Goal: Task Accomplishment & Management: Complete application form

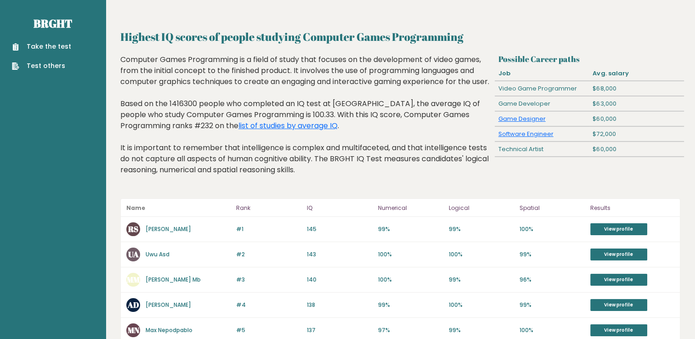
click at [60, 50] on link "Take the test" at bounding box center [41, 47] width 59 height 10
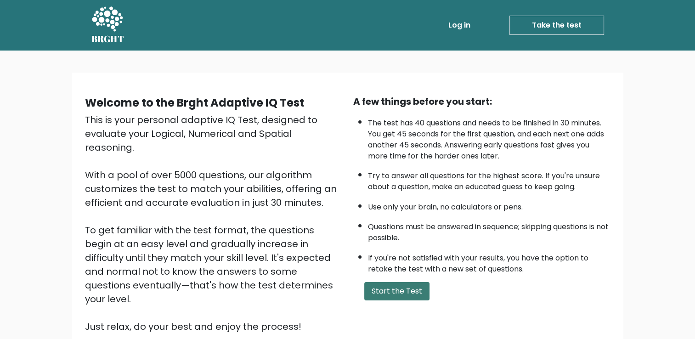
click at [408, 287] on button "Start the Test" at bounding box center [396, 291] width 65 height 18
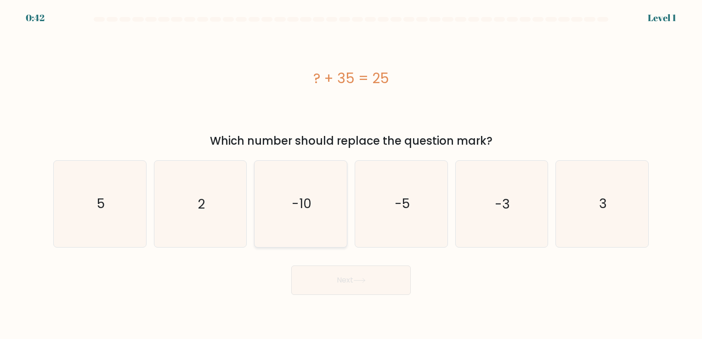
click at [308, 232] on icon "-10" at bounding box center [301, 204] width 86 height 86
click at [351, 174] on input "c. -10" at bounding box center [351, 171] width 0 height 5
radio input "true"
click at [349, 283] on button "Next" at bounding box center [350, 279] width 119 height 29
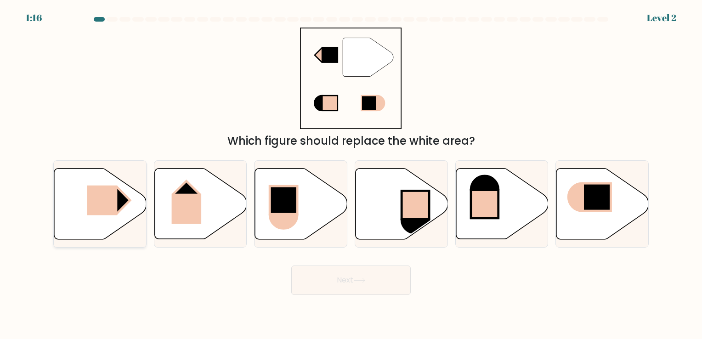
click at [114, 221] on icon at bounding box center [100, 203] width 92 height 71
click at [351, 174] on input "a." at bounding box center [351, 171] width 0 height 5
radio input "true"
drag, startPoint x: 333, startPoint y: 272, endPoint x: 303, endPoint y: 273, distance: 30.3
click at [303, 273] on button "Next" at bounding box center [350, 279] width 119 height 29
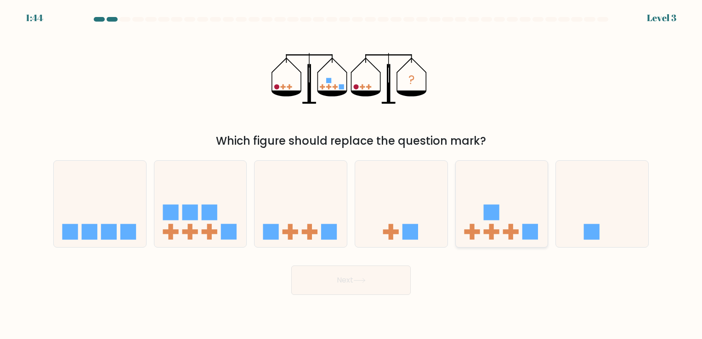
click at [479, 239] on icon at bounding box center [501, 204] width 92 height 76
click at [351, 174] on input "e." at bounding box center [351, 171] width 0 height 5
radio input "true"
click at [369, 270] on button "Next" at bounding box center [350, 279] width 119 height 29
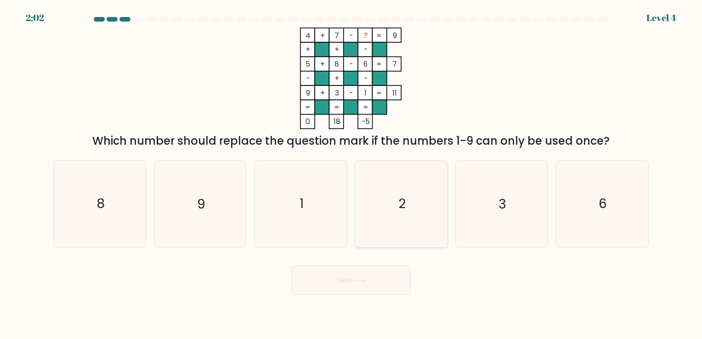
click at [387, 235] on icon "2" at bounding box center [401, 204] width 86 height 86
click at [351, 174] on input "d. 2" at bounding box center [351, 171] width 0 height 5
radio input "true"
click at [381, 261] on div "Next" at bounding box center [351, 277] width 606 height 36
click at [373, 275] on button "Next" at bounding box center [350, 279] width 119 height 29
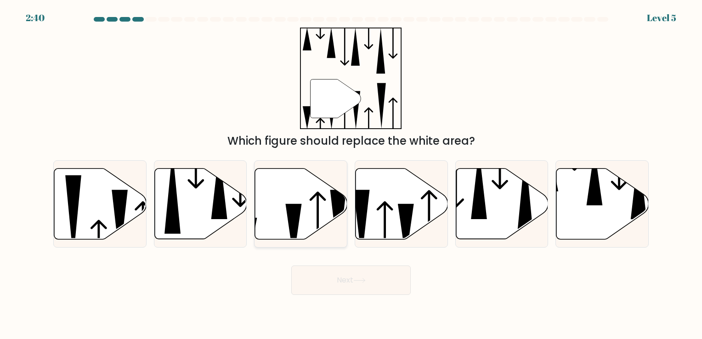
click at [299, 223] on icon at bounding box center [301, 203] width 92 height 71
click at [351, 174] on input "c." at bounding box center [351, 171] width 0 height 5
radio input "true"
click at [332, 281] on button "Next" at bounding box center [350, 279] width 119 height 29
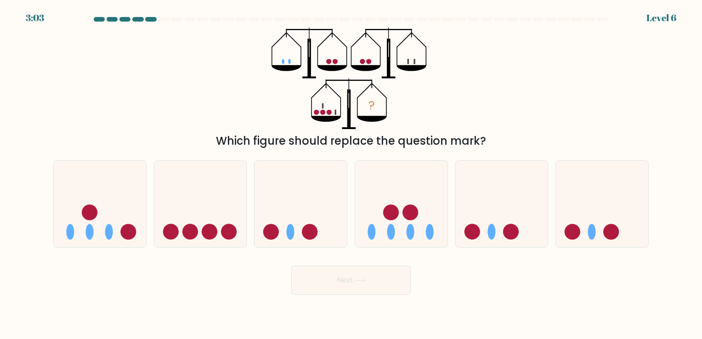
drag, startPoint x: 331, startPoint y: 269, endPoint x: 280, endPoint y: 264, distance: 51.2
click at [280, 264] on div "Next" at bounding box center [351, 277] width 606 height 36
click at [107, 242] on div at bounding box center [99, 203] width 93 height 87
click at [351, 174] on input "a." at bounding box center [351, 171] width 0 height 5
radio input "true"
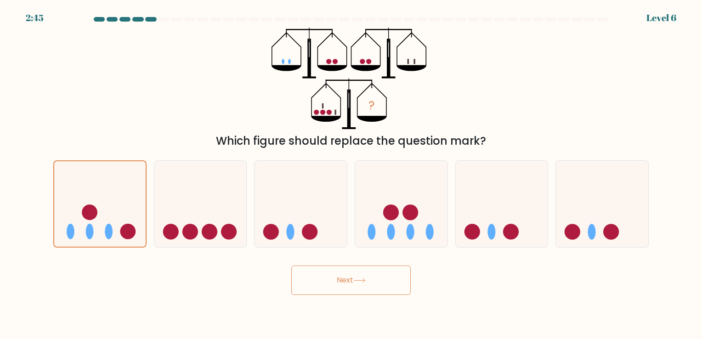
click at [325, 274] on button "Next" at bounding box center [350, 279] width 119 height 29
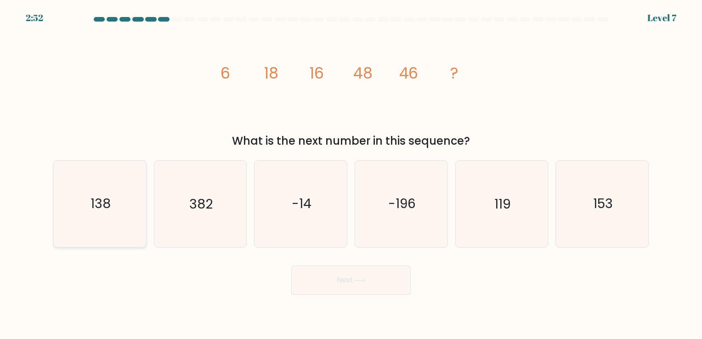
click at [66, 212] on icon "138" at bounding box center [100, 204] width 86 height 86
click at [351, 174] on input "a. 138" at bounding box center [351, 171] width 0 height 5
radio input "true"
click at [405, 282] on button "Next" at bounding box center [350, 279] width 119 height 29
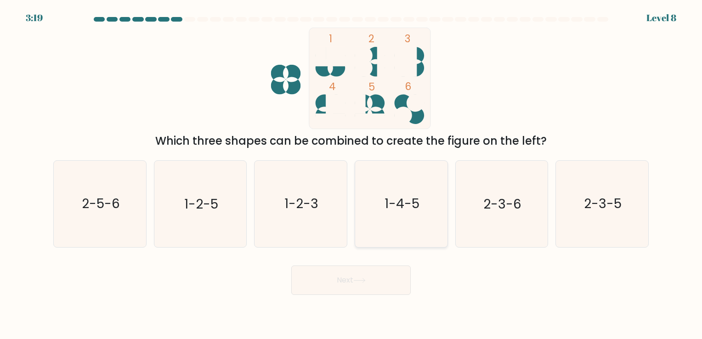
click at [447, 232] on div "1-4-5" at bounding box center [400, 203] width 93 height 87
click at [351, 174] on input "d. 1-4-5" at bounding box center [351, 171] width 0 height 5
radio input "true"
click at [355, 285] on button "Next" at bounding box center [350, 279] width 119 height 29
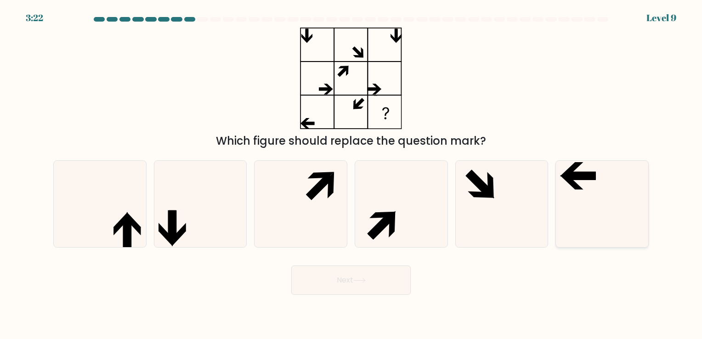
click at [571, 208] on icon at bounding box center [602, 204] width 86 height 86
click at [351, 174] on input "f." at bounding box center [351, 171] width 0 height 5
radio input "true"
click at [347, 281] on button "Next" at bounding box center [350, 279] width 119 height 29
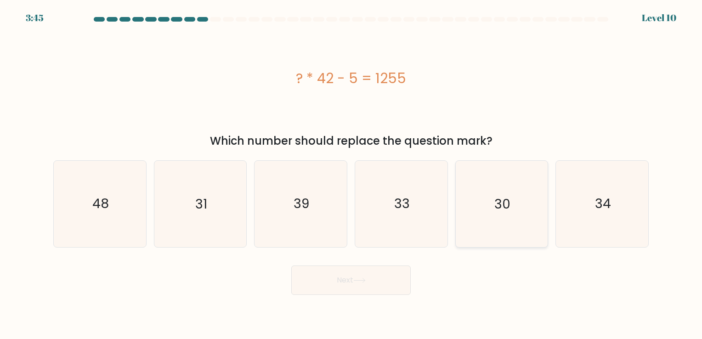
click at [473, 208] on icon "30" at bounding box center [501, 204] width 86 height 86
click at [351, 174] on input "e. 30" at bounding box center [351, 171] width 0 height 5
radio input "true"
click at [338, 258] on form "a." at bounding box center [351, 156] width 702 height 278
click at [337, 275] on button "Next" at bounding box center [350, 279] width 119 height 29
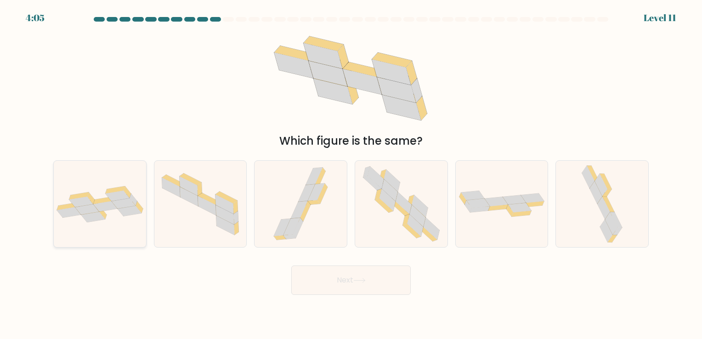
click at [75, 196] on icon at bounding box center [78, 195] width 19 height 7
click at [351, 174] on input "a." at bounding box center [351, 171] width 0 height 5
radio input "true"
click at [306, 289] on button "Next" at bounding box center [350, 279] width 119 height 29
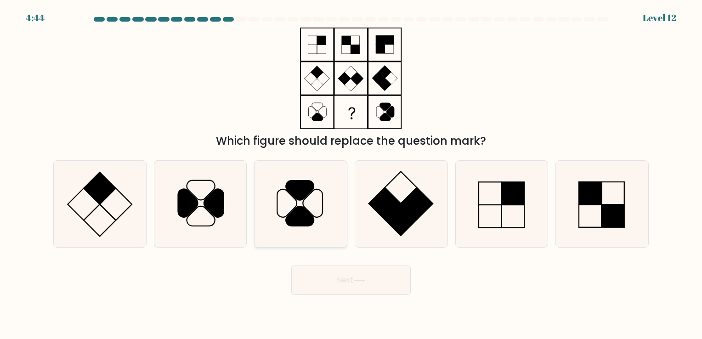
click at [299, 167] on icon at bounding box center [301, 204] width 86 height 86
click at [351, 169] on input "c." at bounding box center [351, 171] width 0 height 5
radio input "true"
click at [338, 284] on button "Next" at bounding box center [350, 279] width 119 height 29
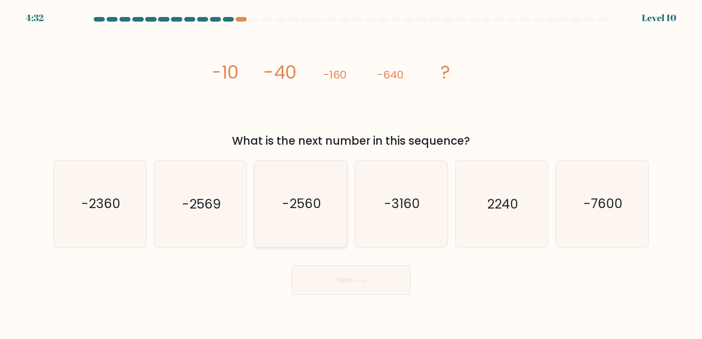
click at [277, 191] on icon "-2560" at bounding box center [301, 204] width 86 height 86
click at [351, 174] on input "c. -2560" at bounding box center [351, 171] width 0 height 5
radio input "true"
click at [331, 272] on button "Next" at bounding box center [350, 279] width 119 height 29
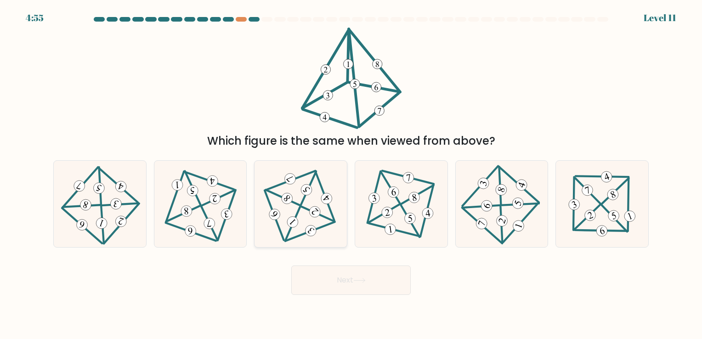
click at [336, 229] on icon at bounding box center [300, 203] width 70 height 69
click at [351, 174] on input "c." at bounding box center [351, 171] width 0 height 5
radio input "true"
click at [337, 275] on button "Next" at bounding box center [350, 279] width 119 height 29
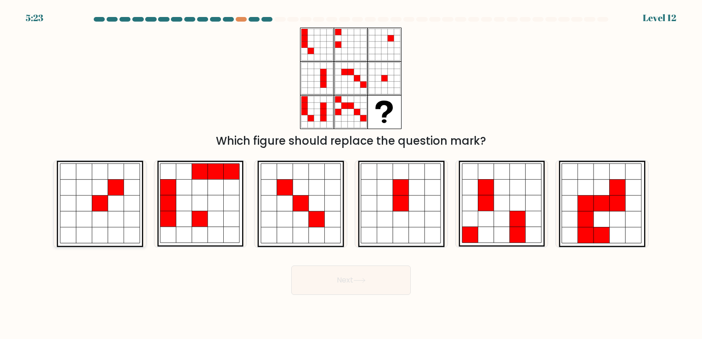
click at [143, 215] on div at bounding box center [99, 203] width 93 height 87
click at [351, 174] on input "a." at bounding box center [351, 171] width 0 height 5
radio input "true"
click at [342, 287] on button "Next" at bounding box center [350, 279] width 119 height 29
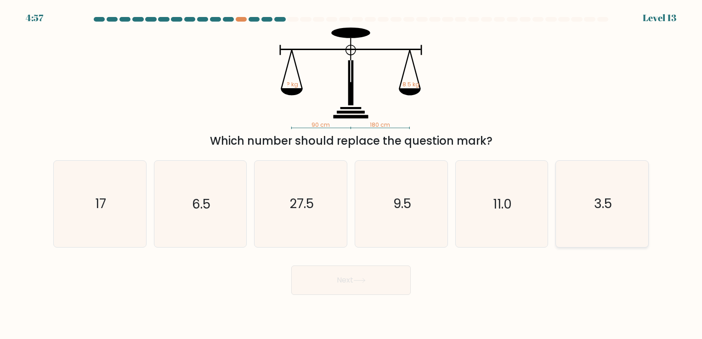
click at [619, 171] on icon "3.5" at bounding box center [602, 204] width 86 height 86
click at [351, 171] on input "f. 3.5" at bounding box center [351, 171] width 0 height 5
radio input "true"
click at [364, 266] on button "Next" at bounding box center [350, 279] width 119 height 29
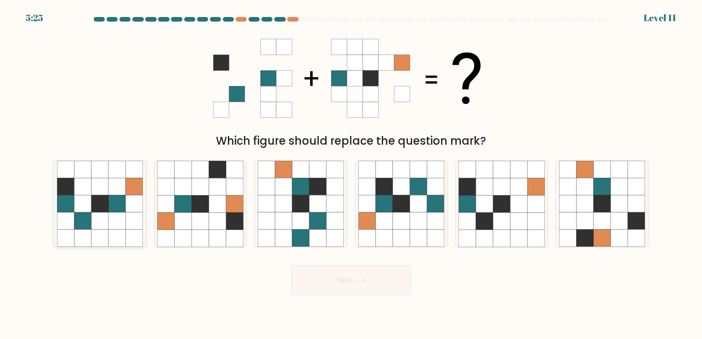
click at [122, 201] on icon at bounding box center [116, 203] width 17 height 17
click at [351, 174] on input "a." at bounding box center [351, 171] width 0 height 5
radio input "true"
drag, startPoint x: 365, startPoint y: 280, endPoint x: 362, endPoint y: 275, distance: 6.4
click at [365, 279] on icon at bounding box center [359, 280] width 12 height 5
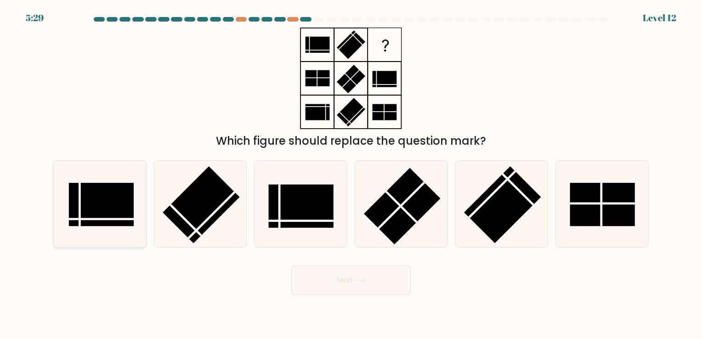
click at [92, 214] on rect at bounding box center [101, 204] width 65 height 43
click at [351, 174] on input "a." at bounding box center [351, 171] width 0 height 5
radio input "true"
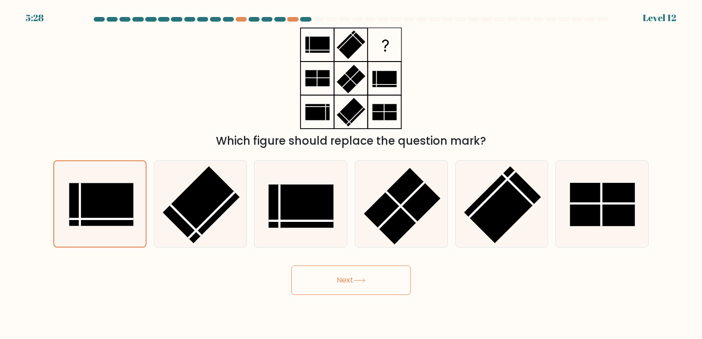
click at [325, 271] on button "Next" at bounding box center [350, 279] width 119 height 29
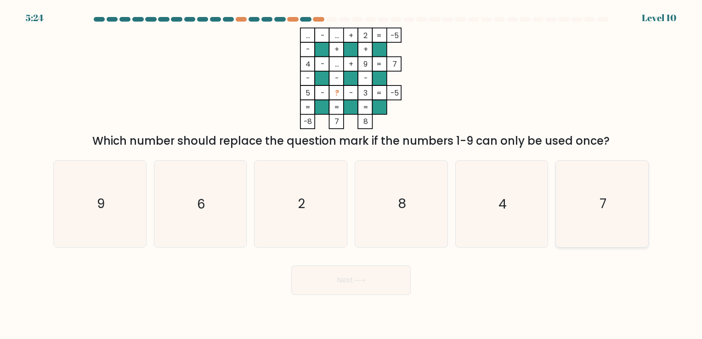
click at [620, 192] on icon "7" at bounding box center [602, 204] width 86 height 86
click at [351, 174] on input "f. 7" at bounding box center [351, 171] width 0 height 5
radio input "true"
click at [377, 272] on button "Next" at bounding box center [350, 279] width 119 height 29
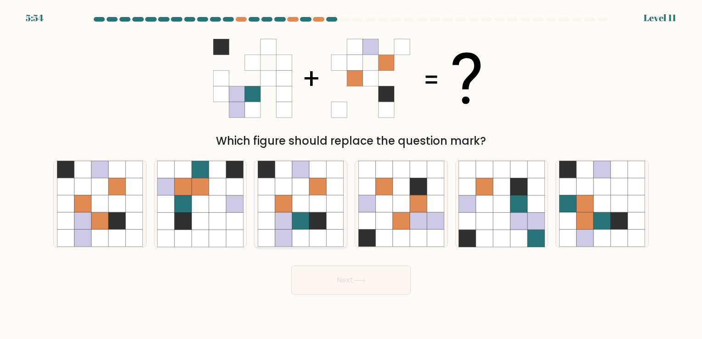
click at [256, 227] on div at bounding box center [300, 203] width 93 height 87
click at [351, 174] on input "c." at bounding box center [351, 171] width 0 height 5
radio input "true"
click at [334, 282] on button "Next" at bounding box center [350, 279] width 119 height 29
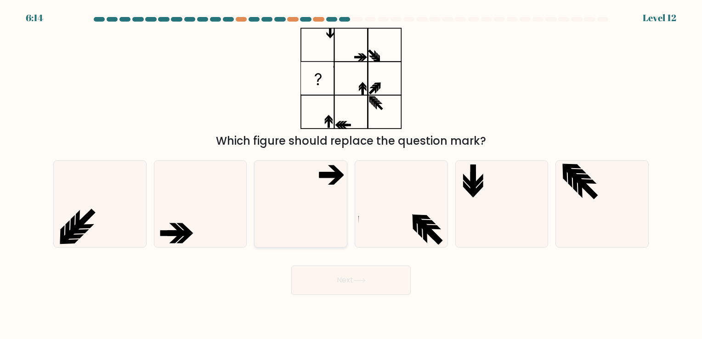
click at [344, 214] on div at bounding box center [300, 203] width 93 height 87
click at [351, 174] on input "c." at bounding box center [351, 171] width 0 height 5
radio input "true"
click at [347, 268] on button "Next" at bounding box center [350, 279] width 119 height 29
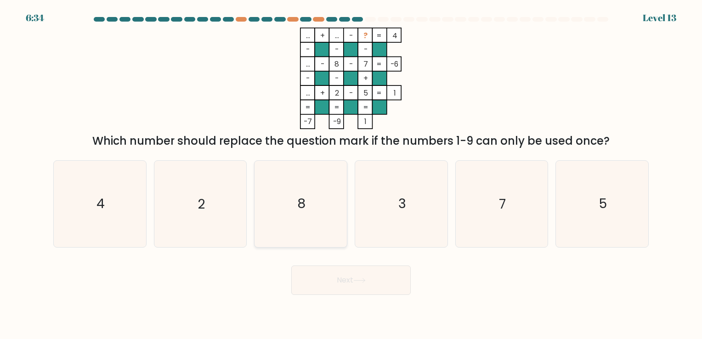
click at [318, 247] on icon "8" at bounding box center [301, 204] width 86 height 86
click at [351, 174] on input "c. 8" at bounding box center [351, 171] width 0 height 5
radio input "true"
click at [322, 271] on button "Next" at bounding box center [350, 279] width 119 height 29
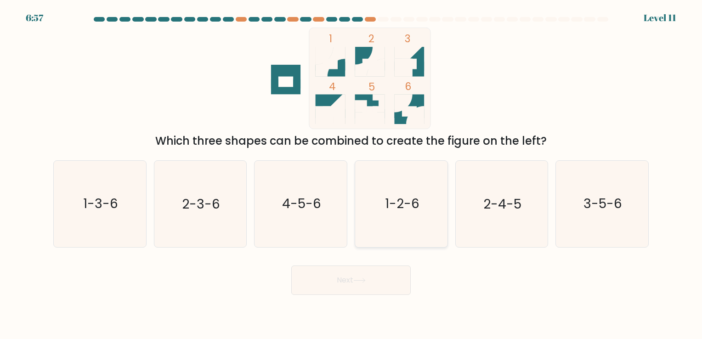
click at [377, 211] on icon "1-2-6" at bounding box center [401, 204] width 86 height 86
click at [351, 174] on input "d. 1-2-6" at bounding box center [351, 171] width 0 height 5
radio input "true"
click at [368, 278] on button "Next" at bounding box center [350, 279] width 119 height 29
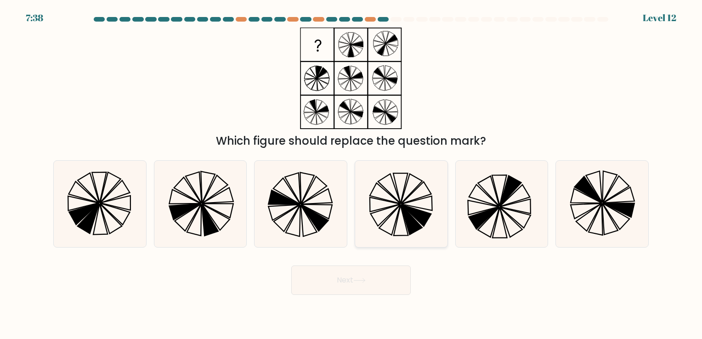
click at [367, 182] on icon at bounding box center [401, 204] width 86 height 86
click at [351, 174] on input "d." at bounding box center [351, 171] width 0 height 5
radio input "true"
click at [359, 280] on icon at bounding box center [359, 280] width 11 height 4
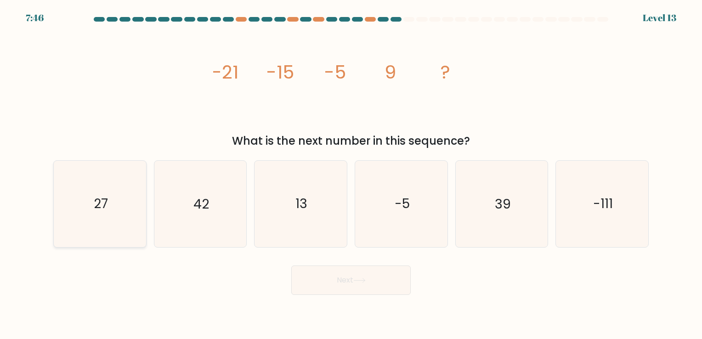
click at [90, 230] on icon "27" at bounding box center [100, 204] width 86 height 86
click at [351, 174] on input "a. 27" at bounding box center [351, 171] width 0 height 5
radio input "true"
click at [342, 274] on button "Next" at bounding box center [350, 279] width 119 height 29
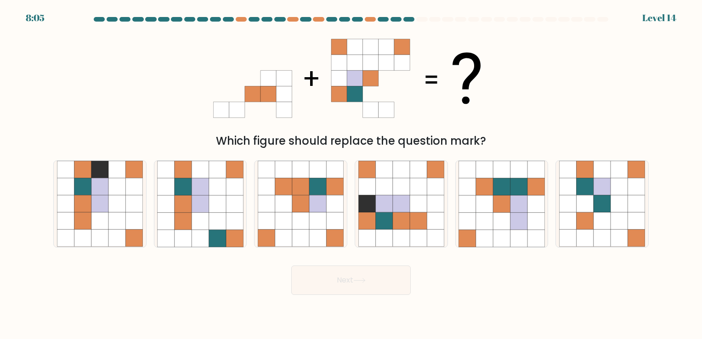
click at [297, 253] on form at bounding box center [351, 156] width 702 height 278
click at [303, 236] on icon at bounding box center [300, 238] width 17 height 17
click at [351, 174] on input "c." at bounding box center [351, 171] width 0 height 5
radio input "true"
drag, startPoint x: 344, startPoint y: 286, endPoint x: 343, endPoint y: 280, distance: 6.5
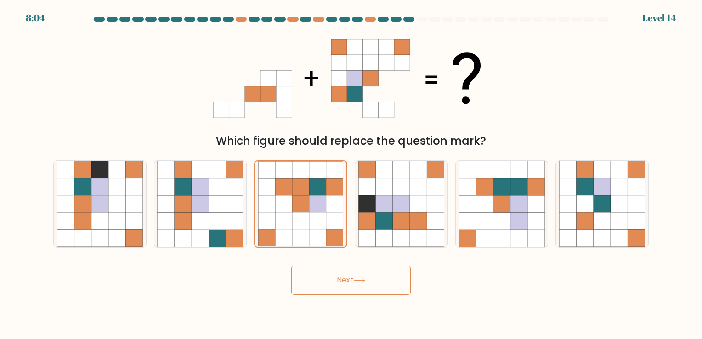
click at [344, 283] on button "Next" at bounding box center [350, 279] width 119 height 29
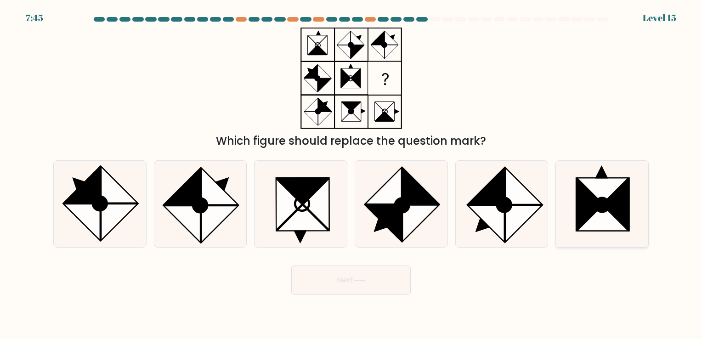
click at [593, 218] on icon at bounding box center [602, 218] width 51 height 26
click at [351, 174] on input "f." at bounding box center [351, 171] width 0 height 5
radio input "true"
click at [331, 271] on button "Next" at bounding box center [350, 279] width 119 height 29
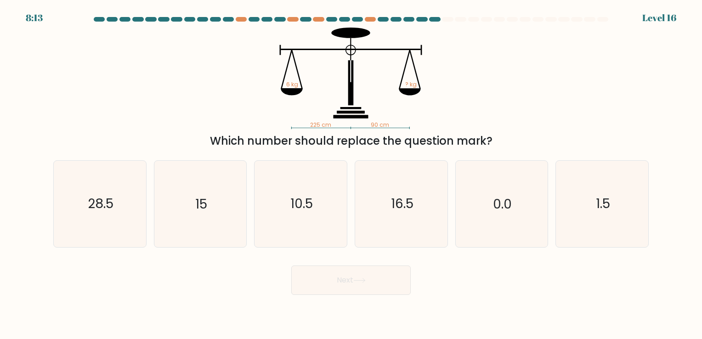
click at [268, 260] on div "Next" at bounding box center [351, 277] width 606 height 36
click at [271, 231] on icon "10.5" at bounding box center [301, 204] width 86 height 86
click at [351, 174] on input "c. 10.5" at bounding box center [351, 171] width 0 height 5
radio input "true"
click at [328, 292] on button "Next" at bounding box center [350, 279] width 119 height 29
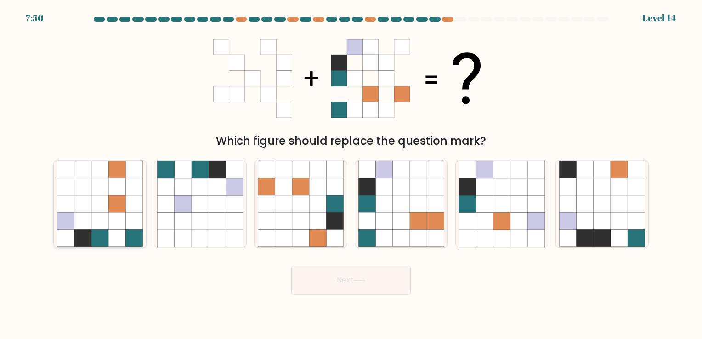
click at [124, 208] on icon at bounding box center [116, 203] width 17 height 17
click at [351, 174] on input "a." at bounding box center [351, 171] width 0 height 5
radio input "true"
click at [406, 298] on body "7:56 Level 14" at bounding box center [351, 169] width 702 height 339
click at [393, 291] on button "Next" at bounding box center [350, 279] width 119 height 29
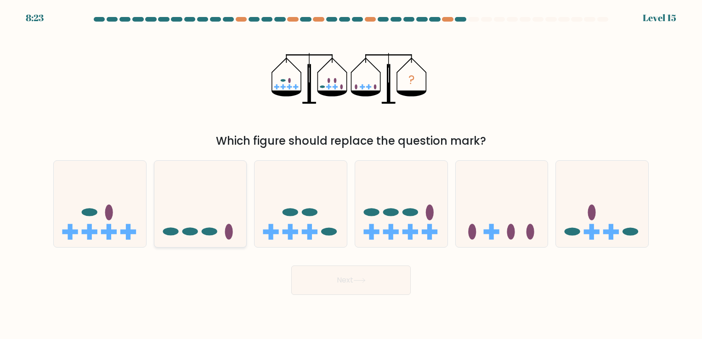
click at [196, 216] on icon at bounding box center [200, 204] width 92 height 76
click at [351, 174] on input "b." at bounding box center [351, 171] width 0 height 5
radio input "true"
click at [316, 276] on button "Next" at bounding box center [350, 279] width 119 height 29
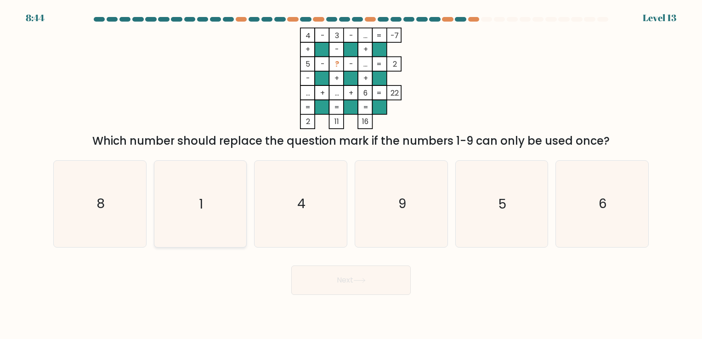
click at [175, 236] on icon "1" at bounding box center [200, 204] width 86 height 86
click at [351, 174] on input "b. 1" at bounding box center [351, 171] width 0 height 5
radio input "true"
click at [316, 281] on button "Next" at bounding box center [350, 279] width 119 height 29
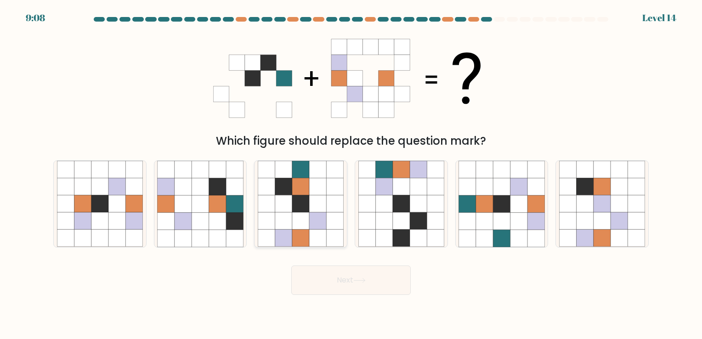
click at [300, 211] on icon at bounding box center [300, 203] width 17 height 17
click at [351, 174] on input "c." at bounding box center [351, 171] width 0 height 5
radio input "true"
click at [320, 282] on button "Next" at bounding box center [350, 279] width 119 height 29
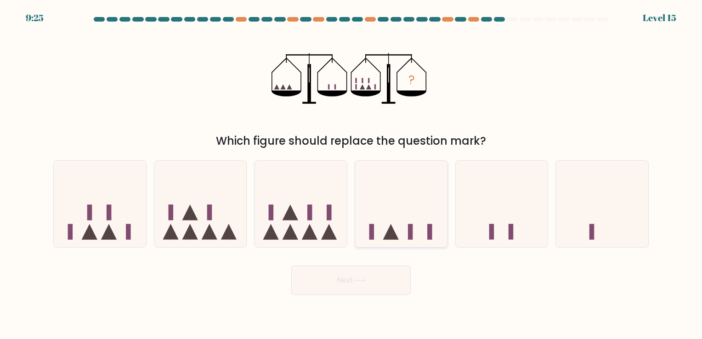
click at [404, 218] on icon at bounding box center [401, 204] width 92 height 76
click at [351, 174] on input "d." at bounding box center [351, 171] width 0 height 5
radio input "true"
click at [487, 277] on div "Next" at bounding box center [351, 277] width 606 height 36
click at [174, 196] on icon at bounding box center [200, 204] width 92 height 76
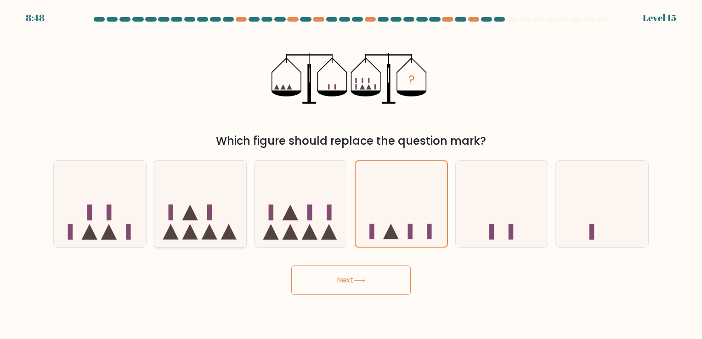
click at [351, 174] on input "b." at bounding box center [351, 171] width 0 height 5
radio input "true"
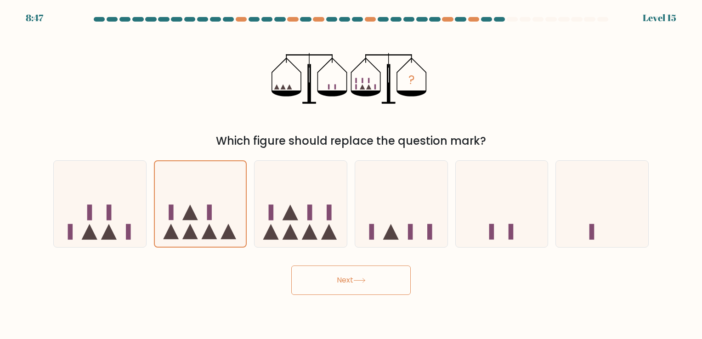
click at [334, 282] on button "Next" at bounding box center [350, 279] width 119 height 29
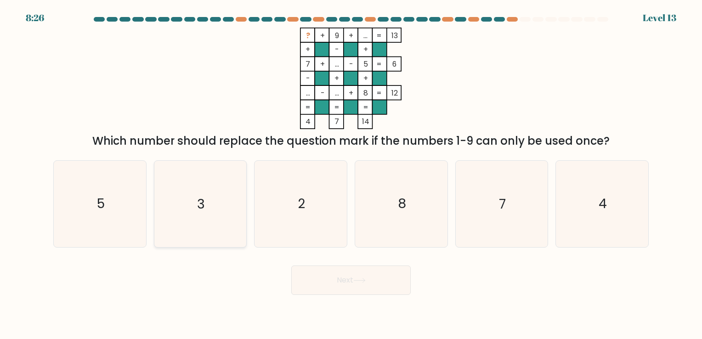
click at [188, 235] on icon "3" at bounding box center [200, 204] width 86 height 86
click at [351, 174] on input "b. 3" at bounding box center [351, 171] width 0 height 5
radio input "true"
click at [335, 277] on button "Next" at bounding box center [350, 279] width 119 height 29
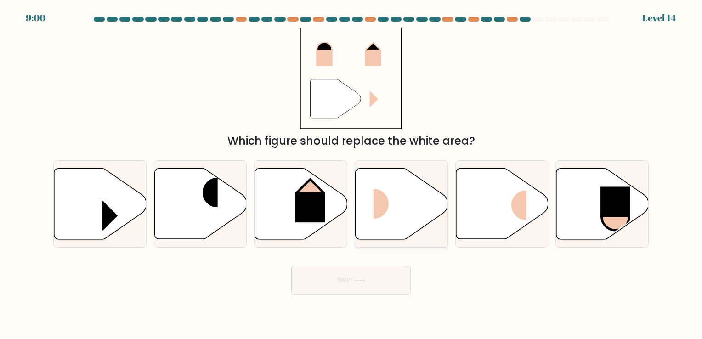
click at [402, 214] on rect at bounding box center [388, 204] width 31 height 30
click at [351, 174] on input "d." at bounding box center [351, 171] width 0 height 5
radio input "true"
click at [370, 276] on button "Next" at bounding box center [350, 279] width 119 height 29
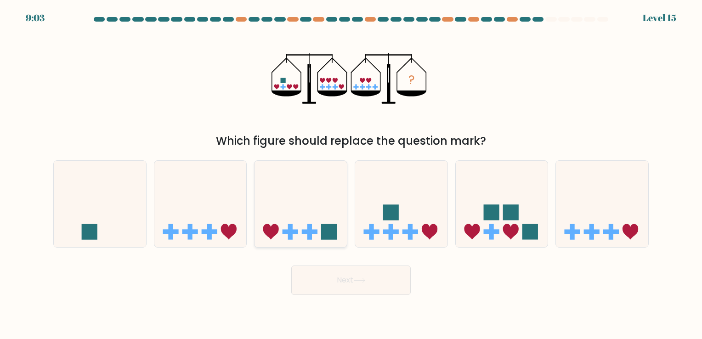
click at [318, 207] on icon at bounding box center [300, 204] width 92 height 76
click at [351, 174] on input "c." at bounding box center [351, 171] width 0 height 5
radio input "true"
click at [337, 270] on button "Next" at bounding box center [350, 279] width 119 height 29
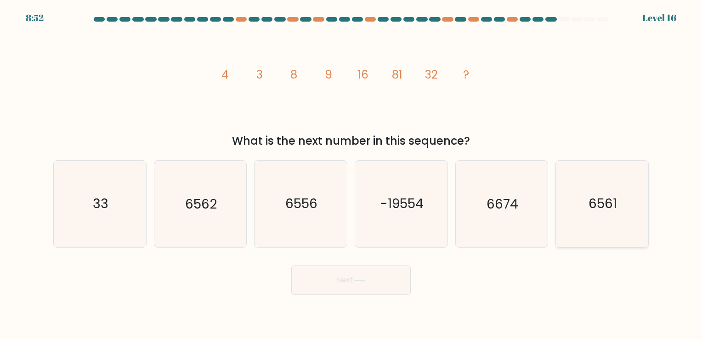
click at [615, 195] on text "6561" at bounding box center [602, 204] width 28 height 18
click at [351, 174] on input "f. 6561" at bounding box center [351, 171] width 0 height 5
radio input "true"
click at [311, 295] on body "8:51 Level 16" at bounding box center [351, 169] width 702 height 339
click at [315, 285] on button "Next" at bounding box center [350, 279] width 119 height 29
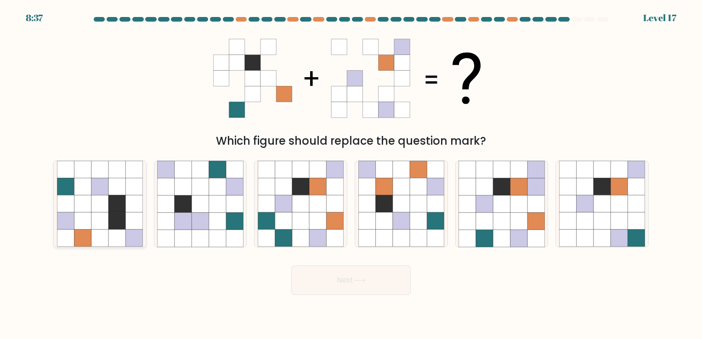
click at [89, 238] on icon at bounding box center [82, 238] width 17 height 17
click at [351, 174] on input "a." at bounding box center [351, 171] width 0 height 5
radio input "true"
click at [383, 217] on icon at bounding box center [383, 221] width 17 height 17
click at [351, 174] on input "d." at bounding box center [351, 171] width 0 height 5
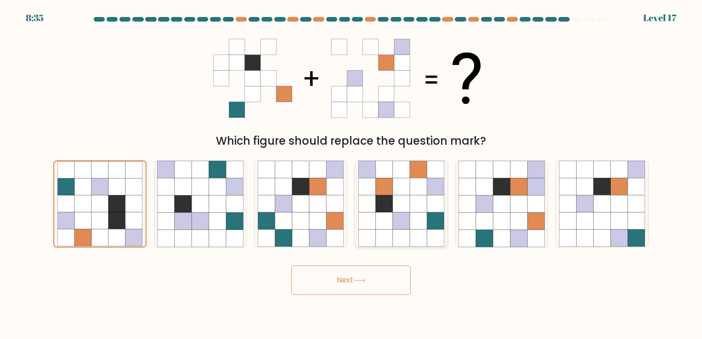
radio input "true"
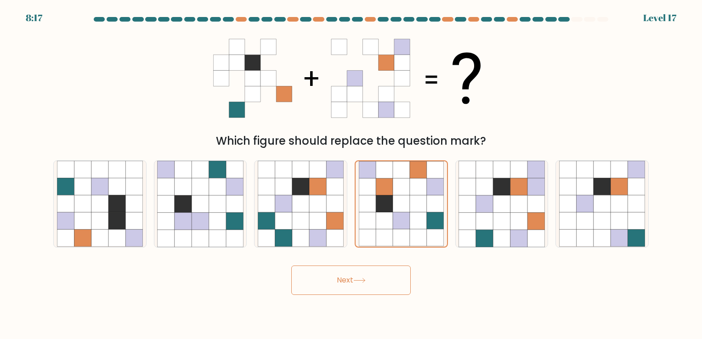
drag, startPoint x: 394, startPoint y: 269, endPoint x: 398, endPoint y: 248, distance: 20.5
click at [394, 268] on button "Next" at bounding box center [350, 279] width 119 height 29
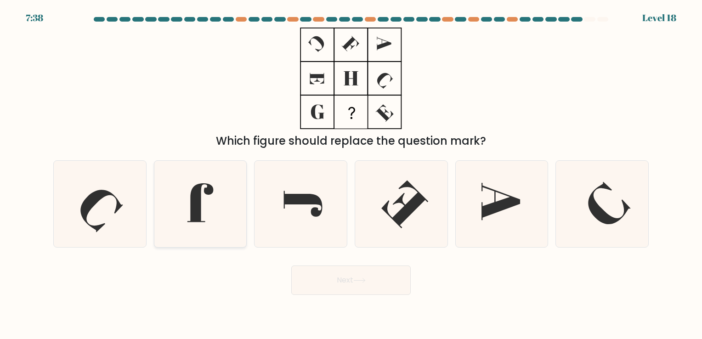
click at [202, 211] on icon at bounding box center [200, 204] width 86 height 86
click at [351, 174] on input "b." at bounding box center [351, 171] width 0 height 5
radio input "true"
click at [318, 290] on button "Next" at bounding box center [350, 279] width 119 height 29
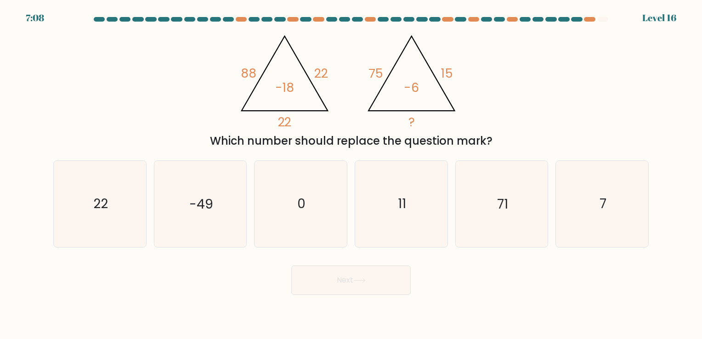
click at [283, 223] on icon "0" at bounding box center [301, 204] width 86 height 86
click at [351, 174] on input "c. 0" at bounding box center [351, 171] width 0 height 5
radio input "true"
click at [319, 284] on button "Next" at bounding box center [350, 279] width 119 height 29
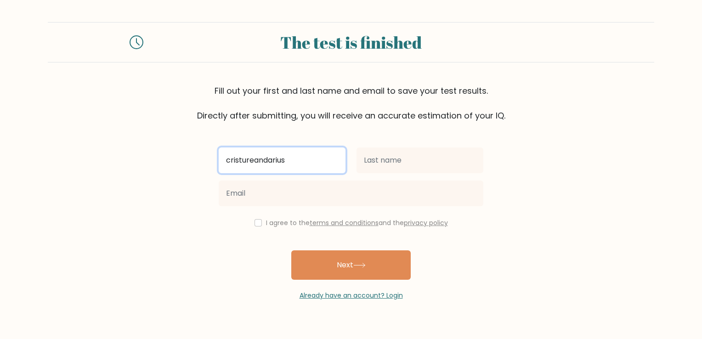
drag, startPoint x: 305, startPoint y: 151, endPoint x: 227, endPoint y: 151, distance: 77.6
click at [227, 151] on input "cristureandarius" at bounding box center [282, 160] width 127 height 26
drag, startPoint x: 227, startPoint y: 151, endPoint x: 343, endPoint y: 184, distance: 120.8
click at [343, 184] on div "cristurean I agree to the terms and conditions and the privacy policy Next Alre…" at bounding box center [351, 211] width 276 height 179
type input "Darius"
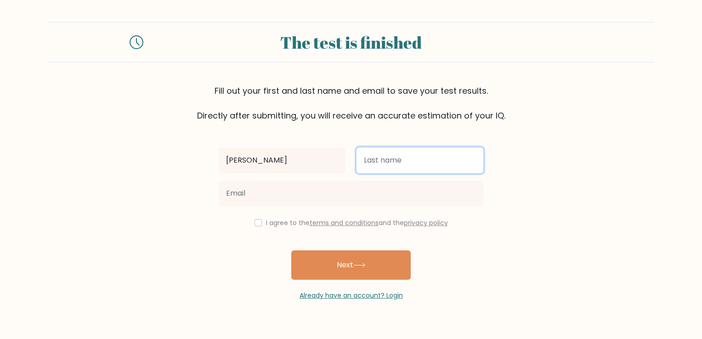
click at [397, 162] on input "text" at bounding box center [419, 160] width 127 height 26
type input "Cristurean"
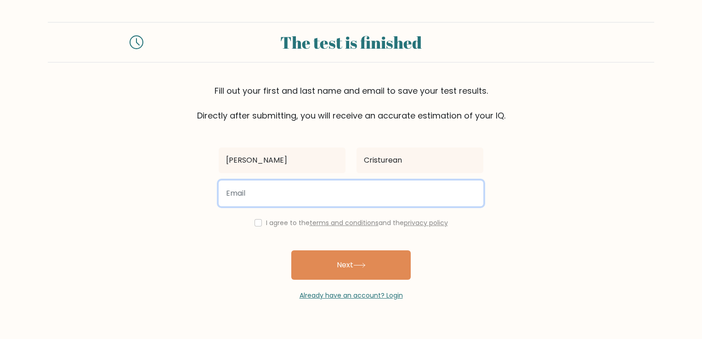
click at [329, 186] on input "email" at bounding box center [351, 193] width 264 height 26
type input "[EMAIL_ADDRESS][DOMAIN_NAME]"
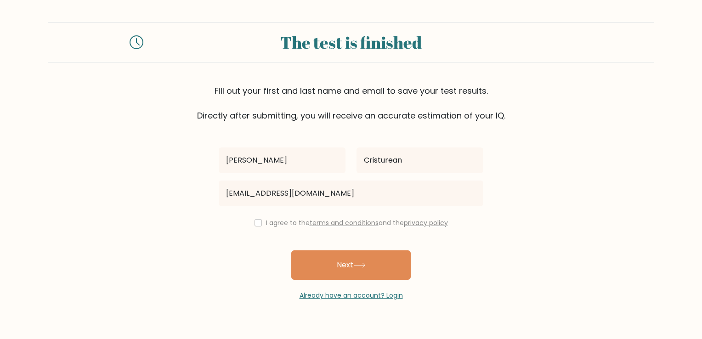
click at [263, 224] on div "I agree to the terms and conditions and the privacy policy" at bounding box center [351, 222] width 276 height 11
click at [250, 221] on div "I agree to the terms and conditions and the privacy policy" at bounding box center [351, 222] width 276 height 11
click at [257, 221] on input "checkbox" at bounding box center [257, 222] width 7 height 7
checkbox input "true"
click at [321, 293] on link "Already have an account? Login" at bounding box center [350, 295] width 103 height 9
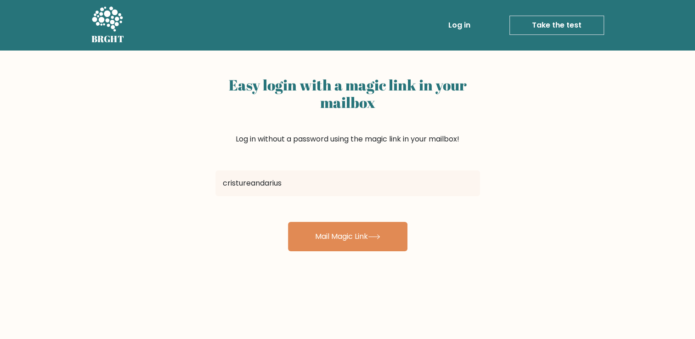
type input "[EMAIL_ADDRESS][DOMAIN_NAME]"
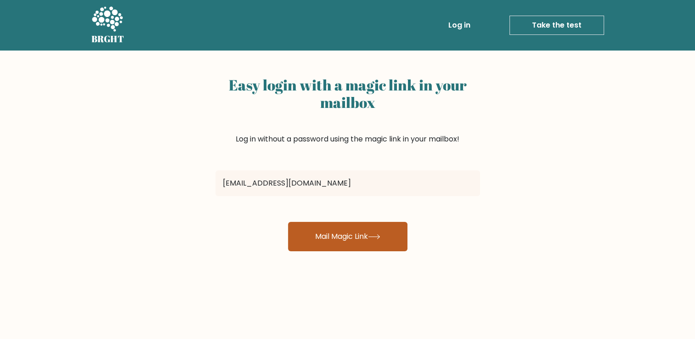
click at [323, 235] on button "Mail Magic Link" at bounding box center [347, 236] width 119 height 29
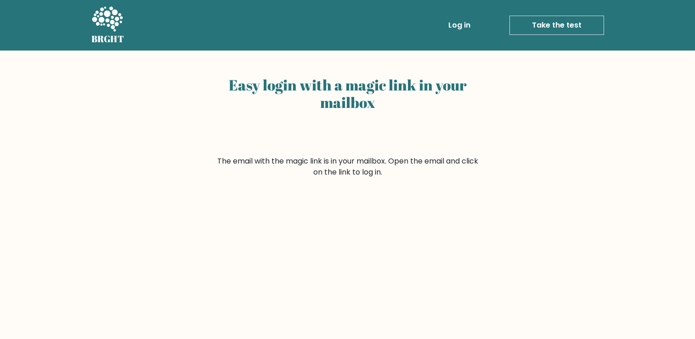
click at [205, 211] on div "Easy login with a magic link in your mailbox The email with the magic link is i…" at bounding box center [347, 225] width 695 height 348
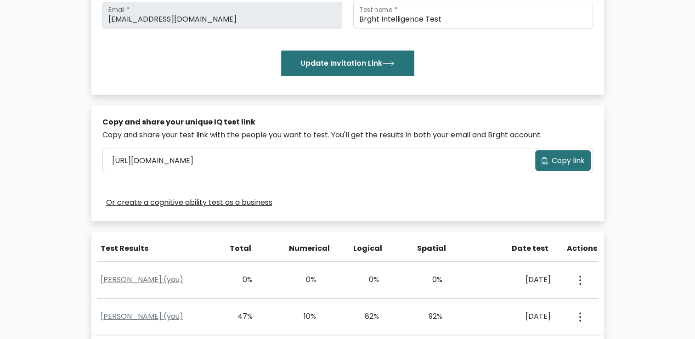
scroll to position [47, 0]
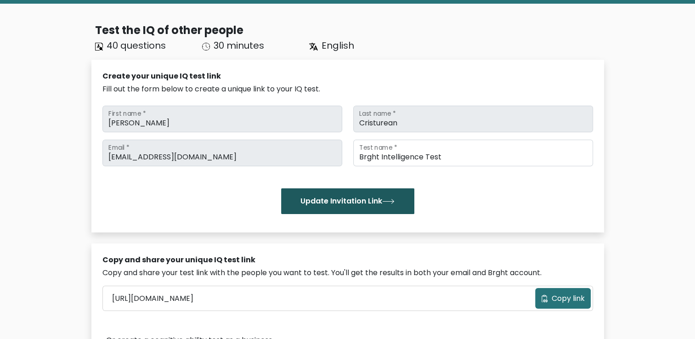
click at [349, 201] on button "Update Invitation Link" at bounding box center [347, 201] width 133 height 26
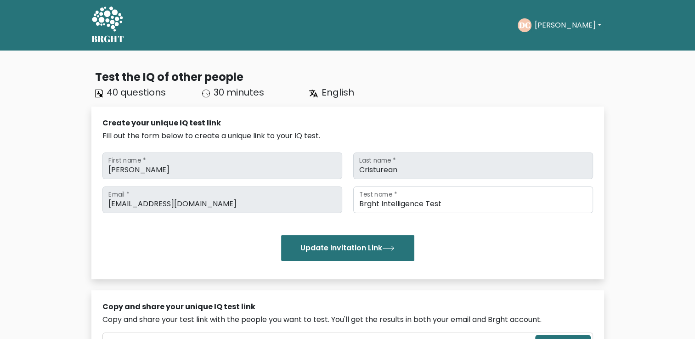
click at [553, 27] on button "[PERSON_NAME]" at bounding box center [567, 25] width 72 height 12
click at [542, 64] on link "Profile" at bounding box center [554, 59] width 73 height 15
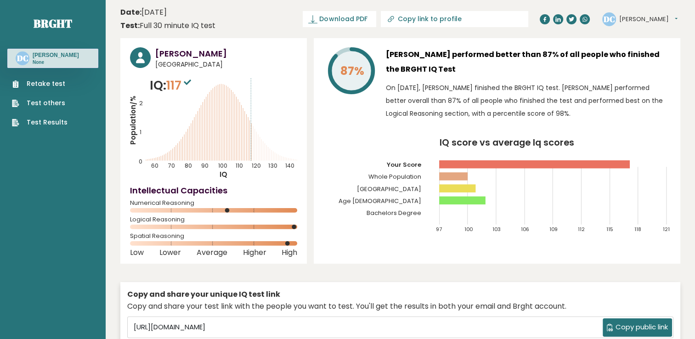
drag, startPoint x: 366, startPoint y: 264, endPoint x: 325, endPoint y: 88, distance: 180.0
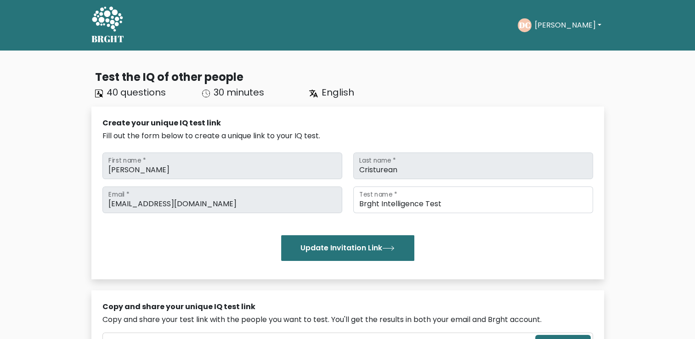
click at [555, 33] on div "DC [PERSON_NAME] Dashboard Profile Settings Logout" at bounding box center [560, 25] width 86 height 21
click at [555, 28] on button "[PERSON_NAME]" at bounding box center [567, 25] width 72 height 12
click at [548, 47] on link "Dashboard" at bounding box center [554, 44] width 73 height 15
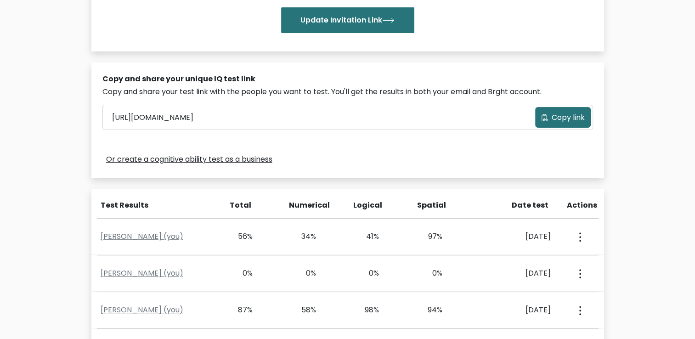
scroll to position [230, 0]
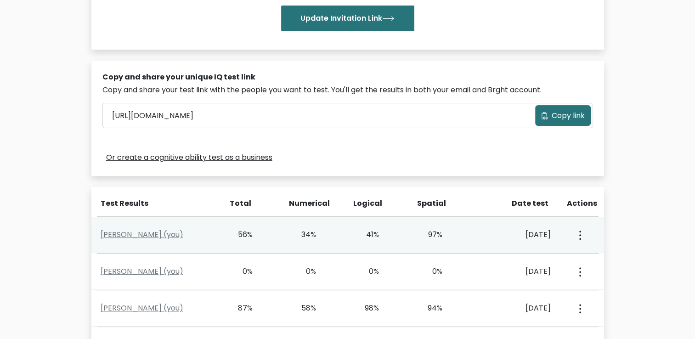
drag, startPoint x: 424, startPoint y: 235, endPoint x: 482, endPoint y: 239, distance: 57.6
click at [482, 239] on div "Darius Cristurean (you) 56% 34% 41% 97% July 9, 2025 View Profile" at bounding box center [347, 235] width 512 height 36
drag, startPoint x: 482, startPoint y: 239, endPoint x: 405, endPoint y: 247, distance: 76.7
click at [412, 247] on div "Darius Cristurean (you) 56% 34% 41% 97% July 9, 2025 View Profile" at bounding box center [347, 235] width 512 height 36
click at [380, 240] on div "Darius Cristurean (you) 56% 34% 41% 97% July 9, 2025 View Profile" at bounding box center [347, 235] width 512 height 36
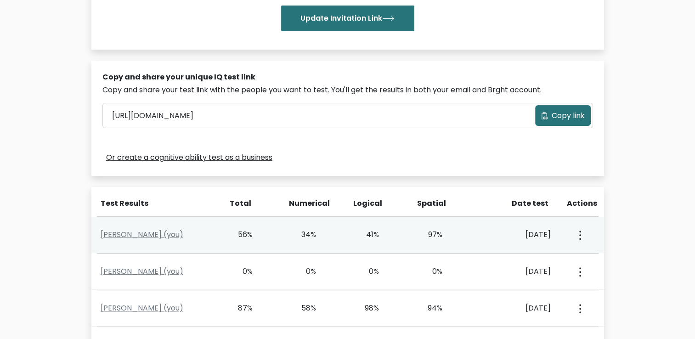
click at [345, 245] on div "Darius Cristurean (you) 56% 34% 41% 97% July 9, 2025 View Profile" at bounding box center [347, 235] width 512 height 36
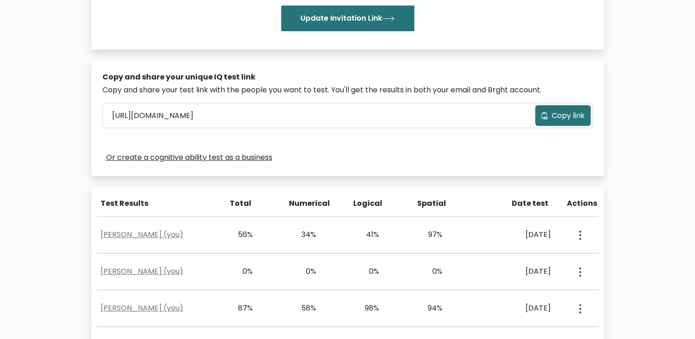
click at [0, 214] on html "BRGHT BRGHT Take the test DC Darius Dashboard Profile Settings Logout Dashboard…" at bounding box center [347, 285] width 695 height 1031
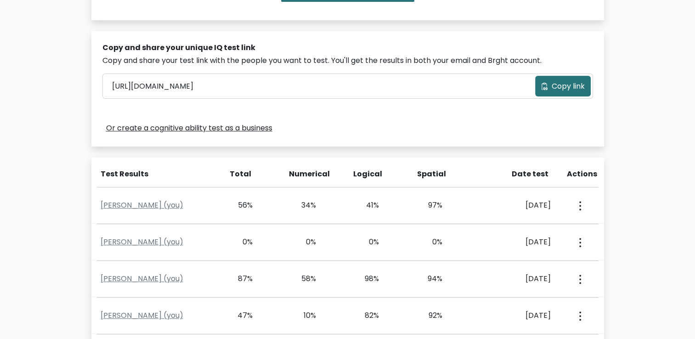
scroll to position [276, 0]
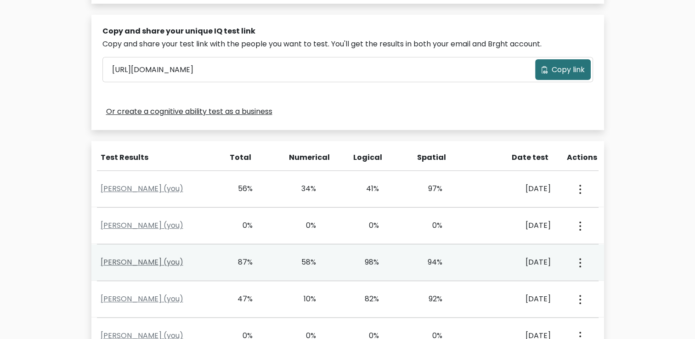
click at [118, 257] on link "Darius Cristurean (you)" at bounding box center [142, 262] width 83 height 11
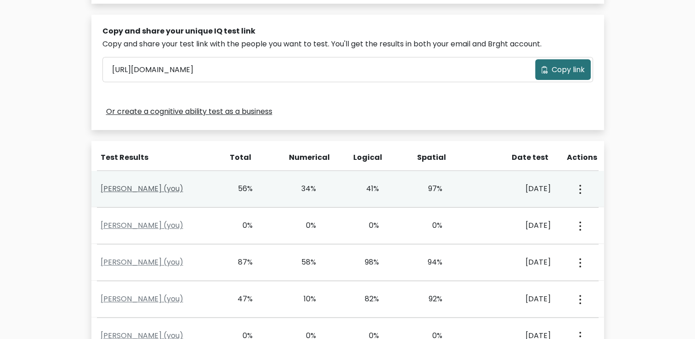
click at [153, 186] on link "Darius Cristurean (you)" at bounding box center [142, 188] width 83 height 11
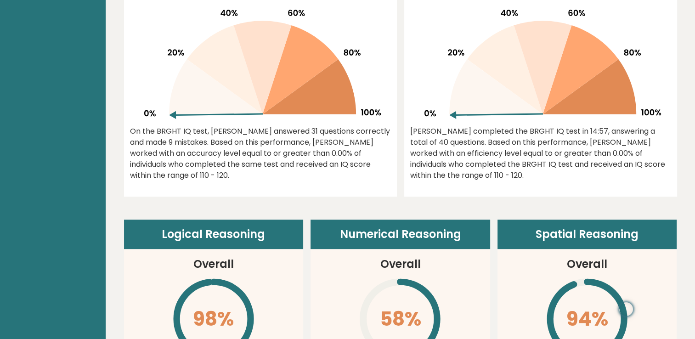
scroll to position [459, 0]
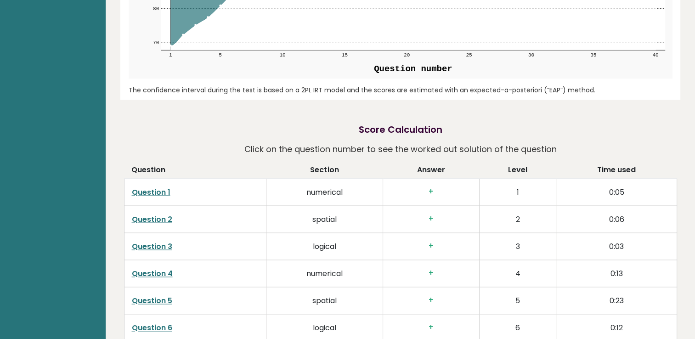
scroll to position [1286, 0]
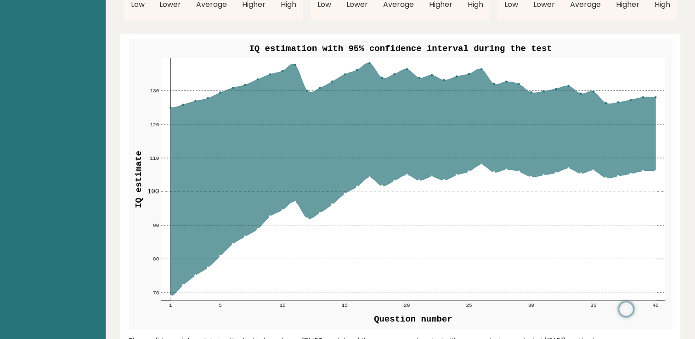
drag, startPoint x: 242, startPoint y: 178, endPoint x: 196, endPoint y: 86, distance: 103.1
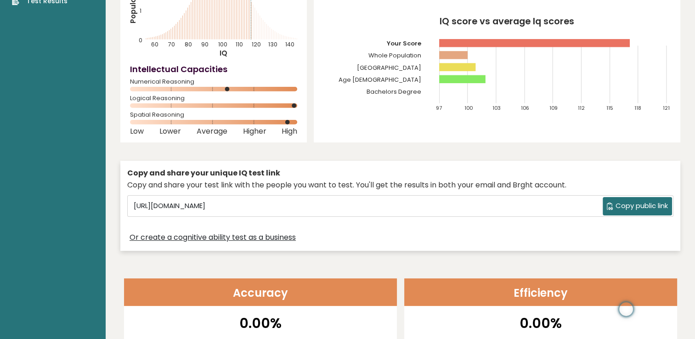
scroll to position [0, 0]
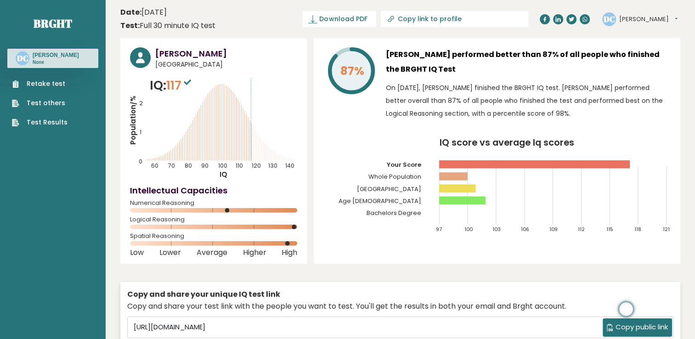
click at [57, 85] on link "Retake test" at bounding box center [40, 84] width 56 height 10
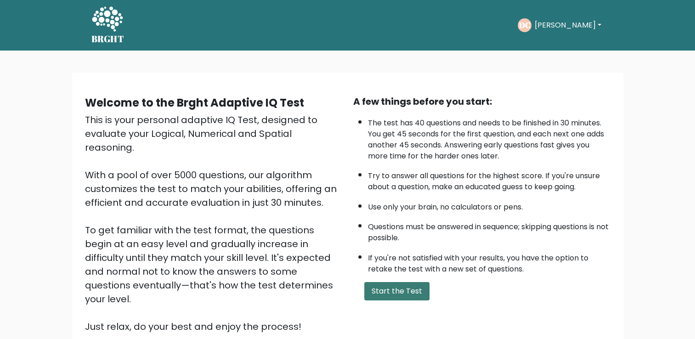
click at [395, 288] on button "Start the Test" at bounding box center [396, 291] width 65 height 18
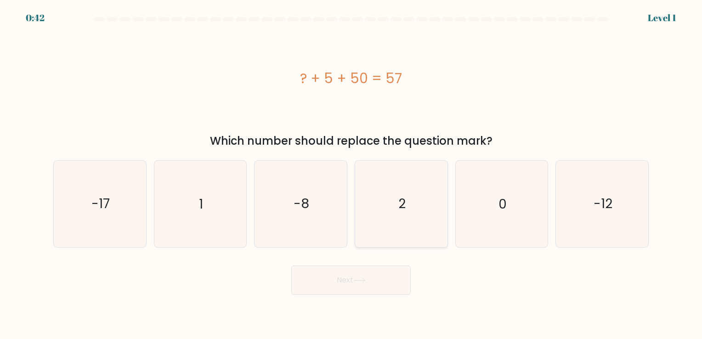
click at [399, 206] on text "2" at bounding box center [401, 204] width 7 height 18
click at [351, 174] on input "d. 2" at bounding box center [351, 171] width 0 height 5
radio input "true"
click at [385, 265] on button "Next" at bounding box center [350, 279] width 119 height 29
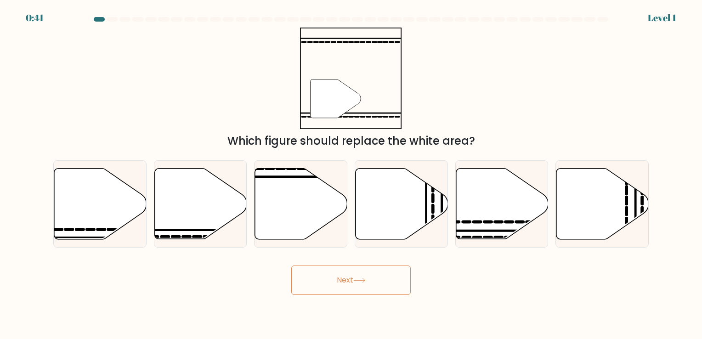
click at [378, 281] on button "Next" at bounding box center [350, 279] width 119 height 29
click at [262, 299] on body "1:25 Level 2" at bounding box center [351, 169] width 702 height 339
click at [212, 227] on icon at bounding box center [200, 203] width 92 height 71
click at [351, 174] on input "b." at bounding box center [351, 171] width 0 height 5
radio input "true"
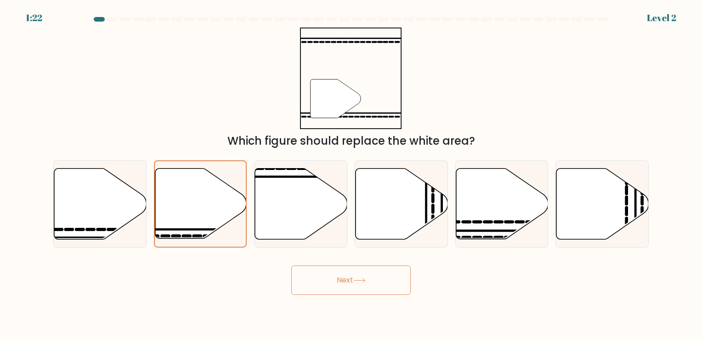
click at [310, 276] on button "Next" at bounding box center [350, 279] width 119 height 29
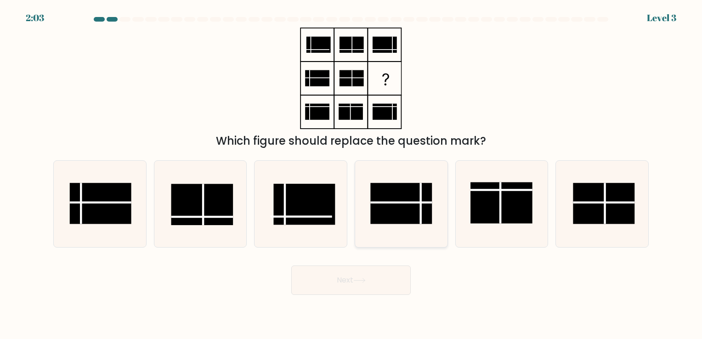
click at [377, 207] on rect at bounding box center [401, 203] width 62 height 41
click at [351, 174] on input "d." at bounding box center [351, 171] width 0 height 5
radio input "true"
click at [364, 269] on button "Next" at bounding box center [350, 279] width 119 height 29
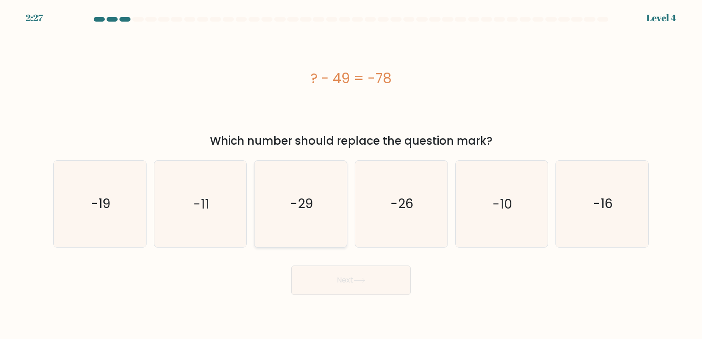
click at [317, 209] on icon "-29" at bounding box center [301, 204] width 86 height 86
click at [351, 174] on input "c. -29" at bounding box center [351, 171] width 0 height 5
radio input "true"
click at [371, 283] on button "Next" at bounding box center [350, 279] width 119 height 29
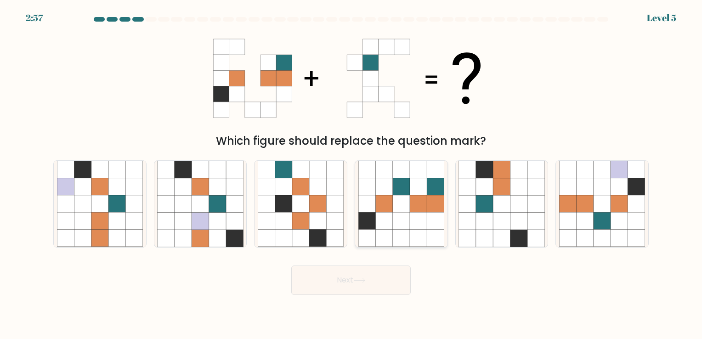
click at [435, 210] on icon at bounding box center [435, 203] width 17 height 17
click at [351, 174] on input "d." at bounding box center [351, 171] width 0 height 5
radio input "true"
click at [389, 277] on button "Next" at bounding box center [350, 279] width 119 height 29
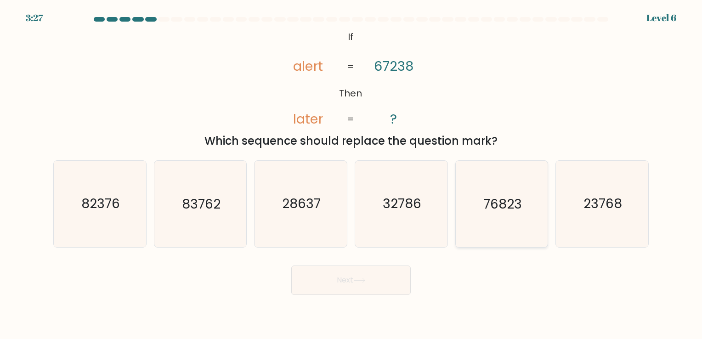
click at [509, 241] on icon "76823" at bounding box center [501, 204] width 86 height 86
click at [351, 174] on input "e. 76823" at bounding box center [351, 171] width 0 height 5
radio input "true"
click at [364, 277] on button "Next" at bounding box center [350, 279] width 119 height 29
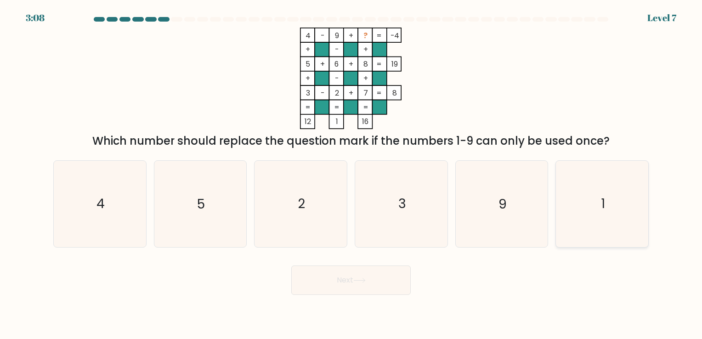
click at [611, 235] on icon "1" at bounding box center [602, 204] width 86 height 86
click at [351, 174] on input "f. 1" at bounding box center [351, 171] width 0 height 5
radio input "true"
click at [380, 276] on button "Next" at bounding box center [350, 279] width 119 height 29
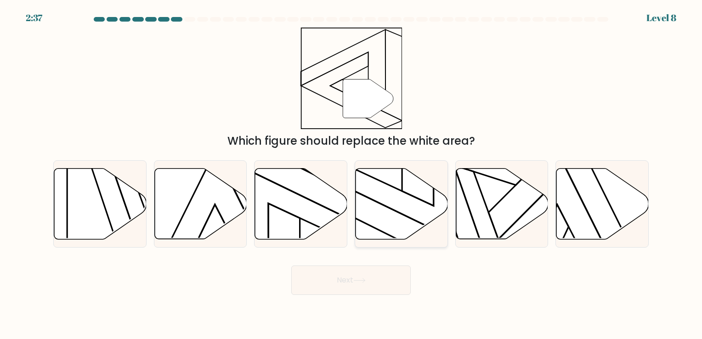
click at [395, 197] on icon at bounding box center [401, 203] width 92 height 71
click at [351, 174] on input "d." at bounding box center [351, 171] width 0 height 5
radio input "true"
click at [380, 284] on button "Next" at bounding box center [350, 279] width 119 height 29
click at [393, 241] on div at bounding box center [400, 203] width 93 height 87
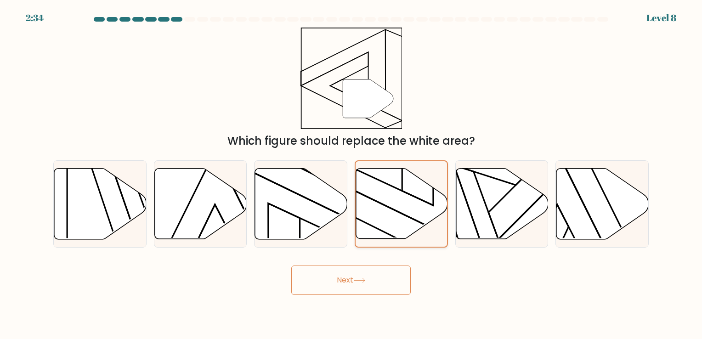
click at [351, 174] on input "d." at bounding box center [351, 171] width 0 height 5
click at [375, 281] on button "Next" at bounding box center [350, 279] width 119 height 29
click at [442, 286] on div "Next" at bounding box center [351, 277] width 606 height 36
click at [344, 284] on button "Next" at bounding box center [350, 279] width 119 height 29
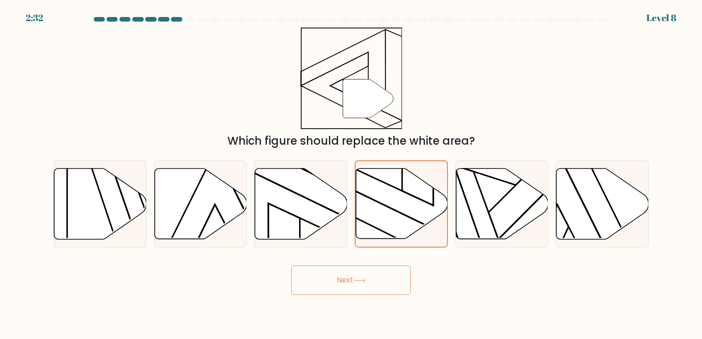
click at [344, 284] on button "Next" at bounding box center [350, 279] width 119 height 29
click at [270, 218] on icon at bounding box center [301, 203] width 92 height 71
click at [351, 174] on input "c." at bounding box center [351, 171] width 0 height 5
radio input "true"
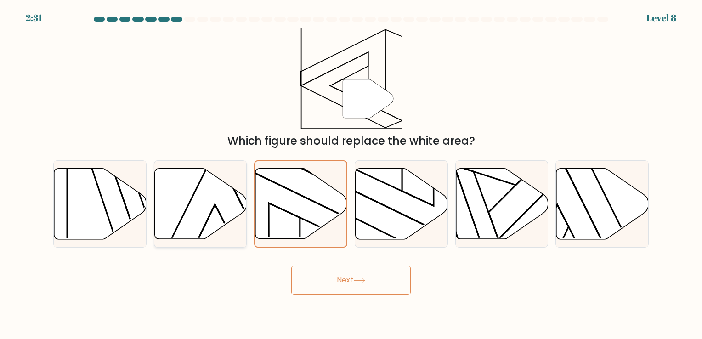
click at [235, 196] on icon at bounding box center [200, 203] width 92 height 71
click at [351, 174] on input "b." at bounding box center [351, 171] width 0 height 5
radio input "true"
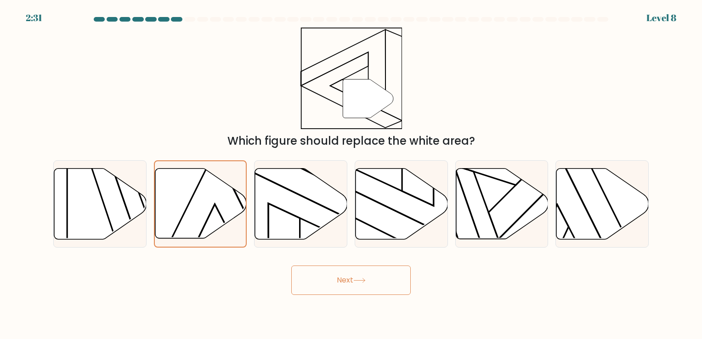
click at [296, 261] on div "Next" at bounding box center [351, 277] width 606 height 36
click at [371, 223] on icon at bounding box center [401, 203] width 92 height 71
click at [351, 174] on input "d." at bounding box center [351, 171] width 0 height 5
radio input "true"
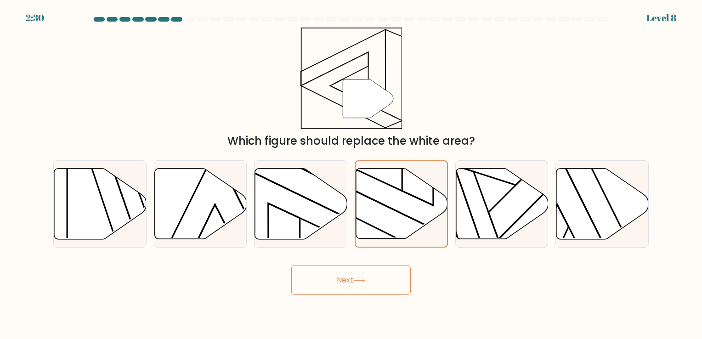
click at [364, 281] on icon at bounding box center [359, 280] width 12 height 5
click at [363, 281] on icon at bounding box center [359, 280] width 12 height 5
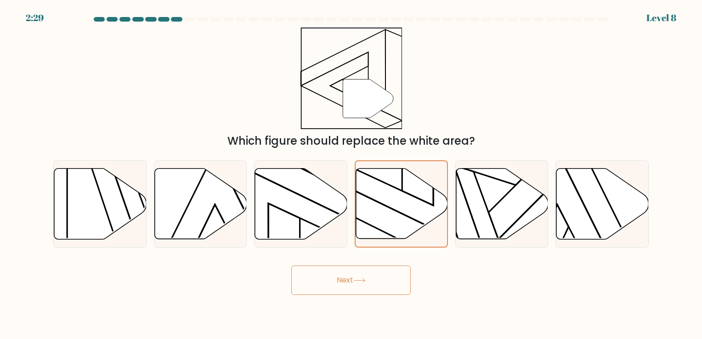
click at [361, 284] on button "Next" at bounding box center [350, 279] width 119 height 29
click at [360, 285] on button "Next" at bounding box center [350, 279] width 119 height 29
drag, startPoint x: 360, startPoint y: 282, endPoint x: 357, endPoint y: 305, distance: 22.7
click at [360, 293] on button "Next" at bounding box center [350, 279] width 119 height 29
click at [357, 308] on body "2:28 Level 8" at bounding box center [351, 169] width 702 height 339
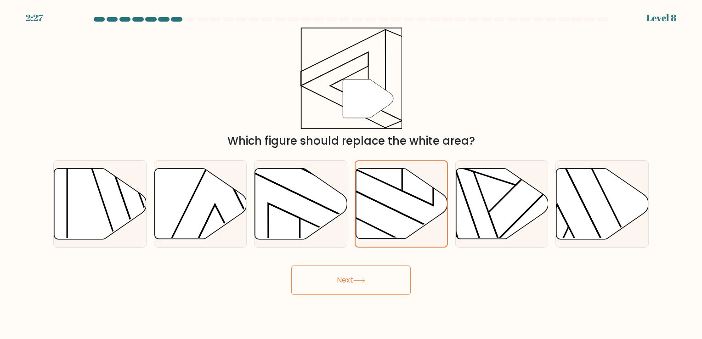
click at [355, 307] on body "2:27 Level 8" at bounding box center [351, 169] width 702 height 339
click at [379, 293] on body "2:27 Level 8" at bounding box center [351, 169] width 702 height 339
click at [379, 218] on icon at bounding box center [401, 203] width 92 height 71
click at [351, 174] on input "d." at bounding box center [351, 171] width 0 height 5
radio input "true"
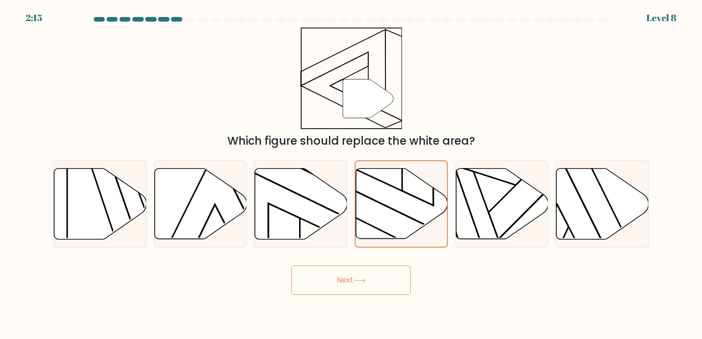
click at [367, 288] on button "Next" at bounding box center [350, 279] width 119 height 29
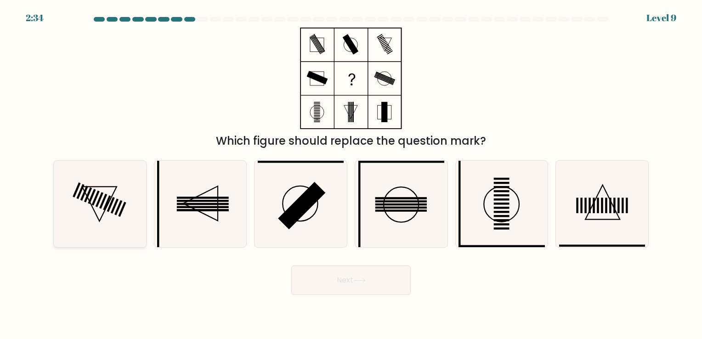
click at [129, 220] on icon at bounding box center [100, 204] width 86 height 86
click at [351, 174] on input "a." at bounding box center [351, 171] width 0 height 5
radio input "true"
click at [351, 278] on button "Next" at bounding box center [350, 279] width 119 height 29
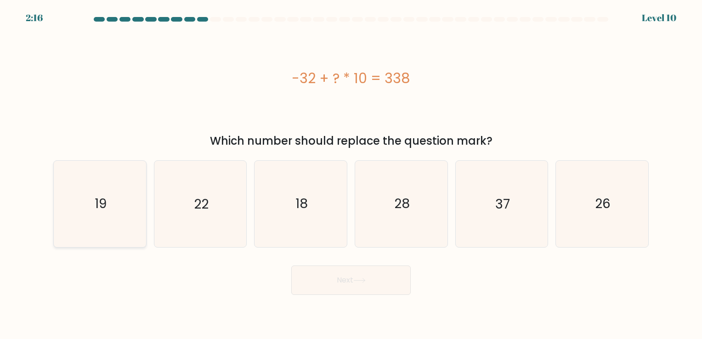
click at [124, 221] on icon "19" at bounding box center [100, 204] width 86 height 86
click at [351, 174] on input "a. 19" at bounding box center [351, 171] width 0 height 5
radio input "true"
click at [319, 285] on button "Next" at bounding box center [350, 279] width 119 height 29
click at [375, 287] on button "Next" at bounding box center [350, 279] width 119 height 29
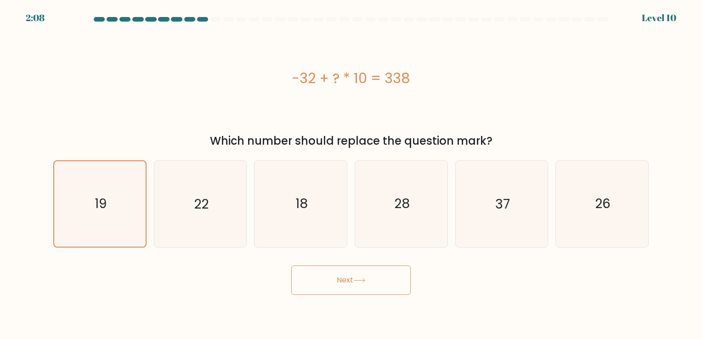
click at [373, 54] on div "-32 + ? * 10 = 338" at bounding box center [350, 78] width 595 height 101
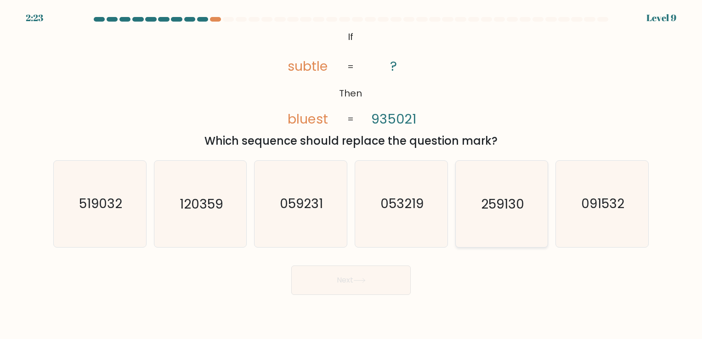
click at [503, 201] on text "259130" at bounding box center [502, 204] width 43 height 18
click at [351, 174] on input "e. 259130" at bounding box center [351, 171] width 0 height 5
radio input "true"
click at [375, 286] on button "Next" at bounding box center [350, 279] width 119 height 29
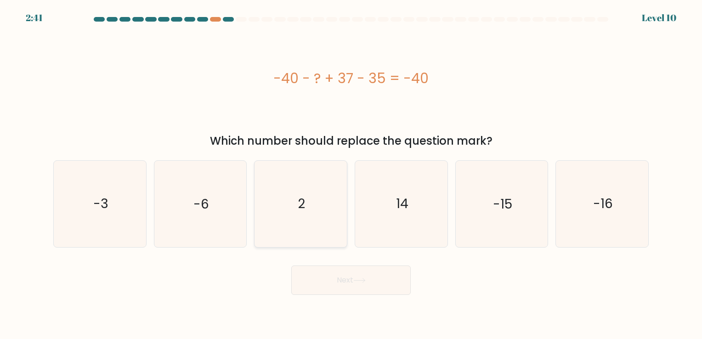
click at [315, 220] on icon "2" at bounding box center [301, 204] width 86 height 86
click at [351, 174] on input "c. 2" at bounding box center [351, 171] width 0 height 5
radio input "true"
click at [361, 274] on button "Next" at bounding box center [350, 279] width 119 height 29
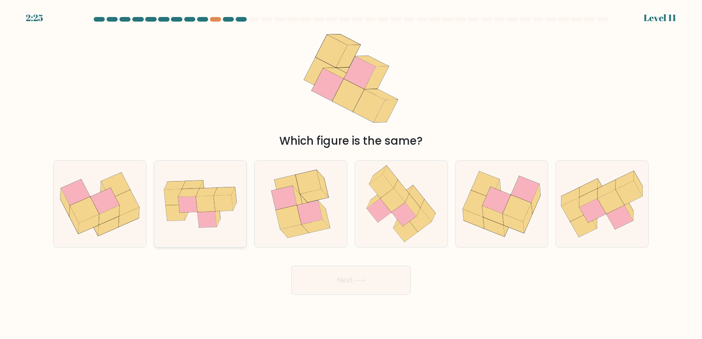
click at [176, 218] on icon at bounding box center [174, 213] width 19 height 16
click at [351, 174] on input "b." at bounding box center [351, 171] width 0 height 5
radio input "true"
click at [322, 278] on button "Next" at bounding box center [350, 279] width 119 height 29
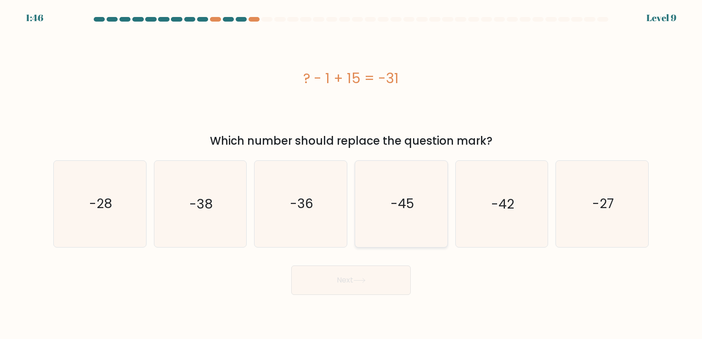
click at [400, 191] on icon "-45" at bounding box center [401, 204] width 86 height 86
click at [351, 174] on input "d. -45" at bounding box center [351, 171] width 0 height 5
radio input "true"
click at [369, 287] on button "Next" at bounding box center [350, 279] width 119 height 29
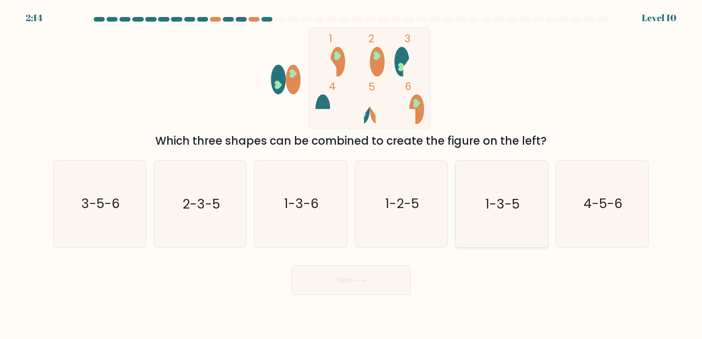
click at [495, 206] on text "1-3-5" at bounding box center [502, 204] width 34 height 18
click at [351, 174] on input "e. 1-3-5" at bounding box center [351, 171] width 0 height 5
radio input "true"
click at [364, 295] on body "2:13 Level 10" at bounding box center [351, 169] width 702 height 339
click at [364, 291] on button "Next" at bounding box center [350, 279] width 119 height 29
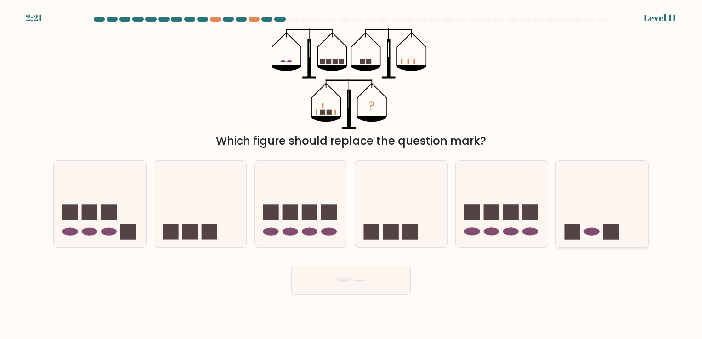
click at [627, 198] on icon at bounding box center [602, 204] width 92 height 76
click at [351, 174] on input "f." at bounding box center [351, 171] width 0 height 5
radio input "true"
click at [327, 274] on button "Next" at bounding box center [350, 279] width 119 height 29
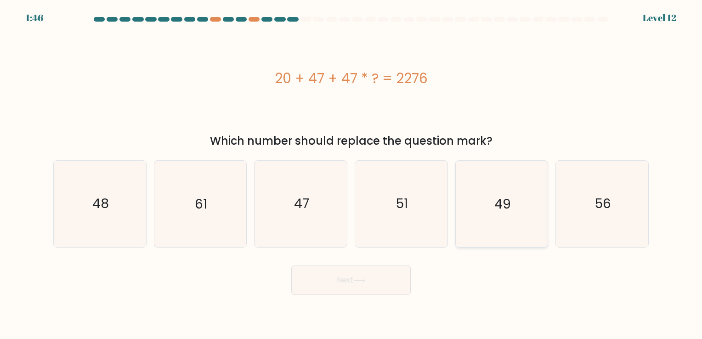
drag, startPoint x: 528, startPoint y: 211, endPoint x: 457, endPoint y: 245, distance: 78.5
click at [528, 211] on icon "49" at bounding box center [501, 204] width 86 height 86
click at [351, 174] on input "e. 49" at bounding box center [351, 171] width 0 height 5
radio input "true"
click at [361, 288] on button "Next" at bounding box center [350, 279] width 119 height 29
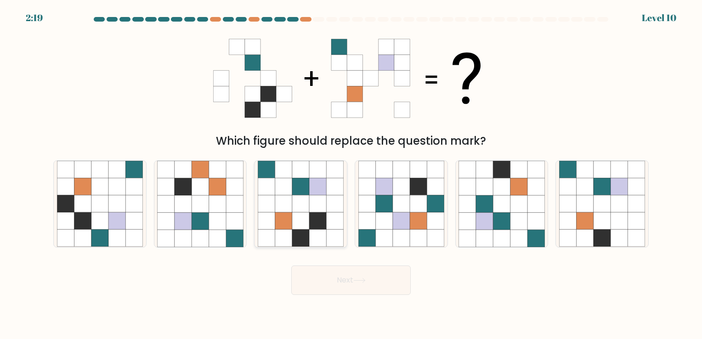
click at [290, 218] on icon at bounding box center [283, 221] width 17 height 17
click at [351, 174] on input "c." at bounding box center [351, 171] width 0 height 5
radio input "true"
click at [332, 278] on button "Next" at bounding box center [350, 279] width 119 height 29
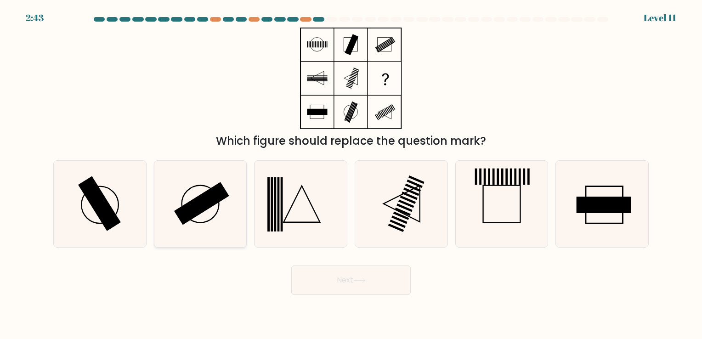
click at [224, 165] on icon at bounding box center [200, 204] width 86 height 86
click at [351, 169] on input "b." at bounding box center [351, 171] width 0 height 5
radio input "true"
click at [346, 292] on button "Next" at bounding box center [350, 279] width 119 height 29
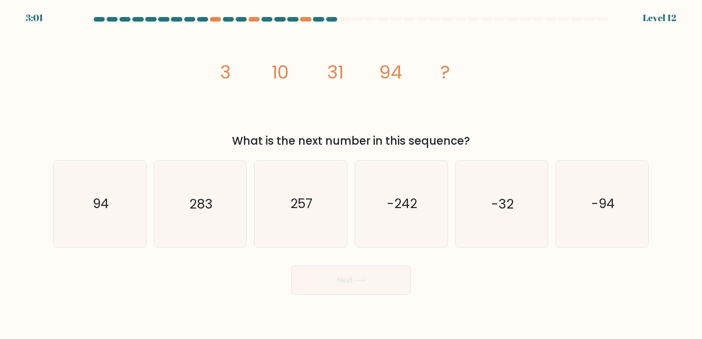
click at [330, 254] on form at bounding box center [351, 156] width 702 height 278
click at [314, 236] on icon "257" at bounding box center [301, 204] width 86 height 86
click at [351, 174] on input "c. 257" at bounding box center [351, 171] width 0 height 5
radio input "true"
click at [314, 276] on button "Next" at bounding box center [350, 279] width 119 height 29
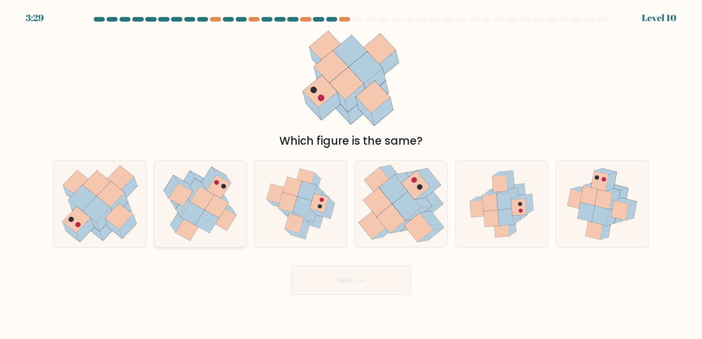
click at [195, 236] on icon at bounding box center [200, 204] width 89 height 86
click at [351, 174] on input "b." at bounding box center [351, 171] width 0 height 5
radio input "true"
click at [323, 285] on button "Next" at bounding box center [350, 279] width 119 height 29
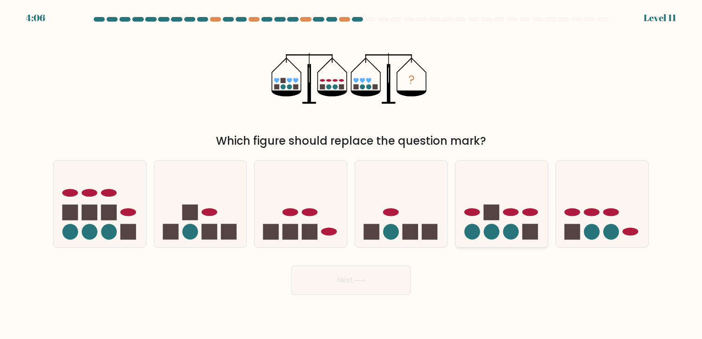
click at [499, 207] on rect at bounding box center [491, 212] width 16 height 16
click at [351, 174] on input "e." at bounding box center [351, 171] width 0 height 5
radio input "true"
click at [374, 280] on button "Next" at bounding box center [350, 279] width 119 height 29
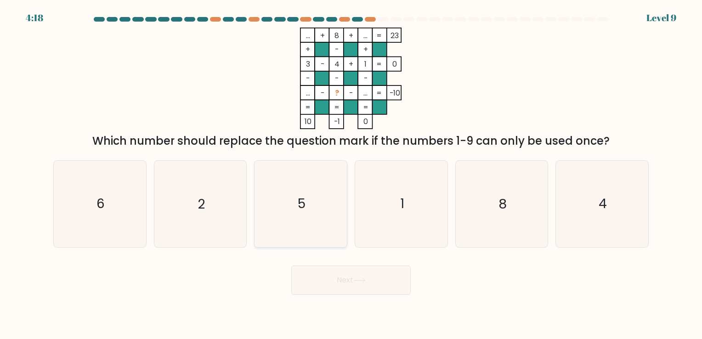
click at [304, 197] on text "5" at bounding box center [302, 204] width 8 height 18
click at [351, 174] on input "c. 5" at bounding box center [351, 171] width 0 height 5
radio input "true"
click at [349, 278] on button "Next" at bounding box center [350, 279] width 119 height 29
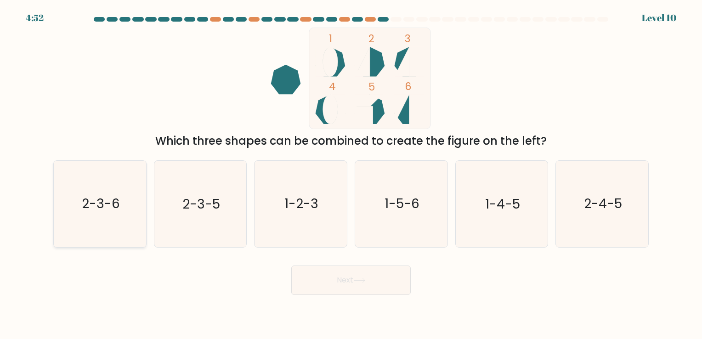
click at [81, 231] on icon "2-3-6" at bounding box center [100, 204] width 86 height 86
click at [351, 174] on input "a. 2-3-6" at bounding box center [351, 171] width 0 height 5
radio input "true"
click at [351, 327] on body "4:51 Level 10" at bounding box center [351, 169] width 702 height 339
click at [341, 275] on button "Next" at bounding box center [350, 279] width 119 height 29
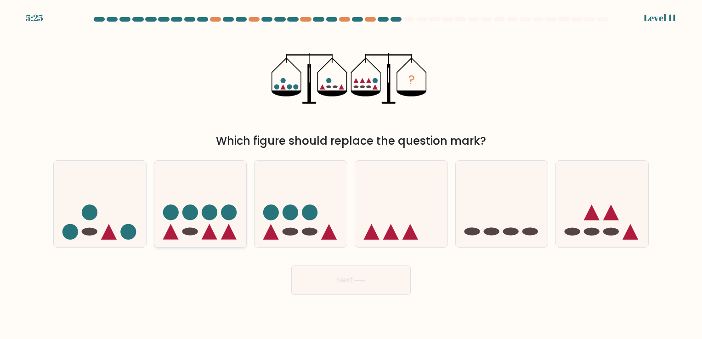
click at [238, 173] on icon at bounding box center [200, 204] width 92 height 76
click at [351, 173] on input "b." at bounding box center [351, 171] width 0 height 5
radio input "true"
click at [346, 292] on button "Next" at bounding box center [350, 279] width 119 height 29
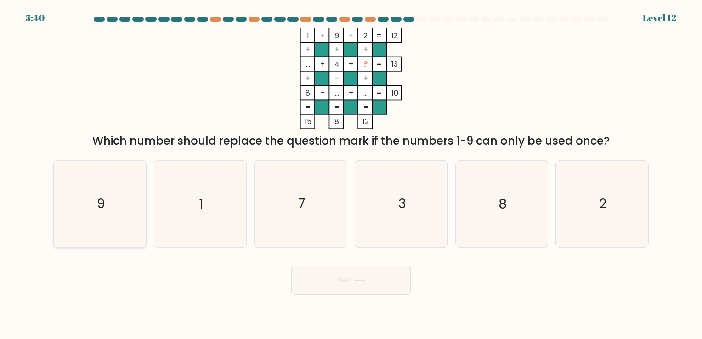
click at [64, 183] on icon "9" at bounding box center [100, 204] width 86 height 86
click at [351, 174] on input "a. 9" at bounding box center [351, 171] width 0 height 5
radio input "true"
click at [335, 283] on button "Next" at bounding box center [350, 279] width 119 height 29
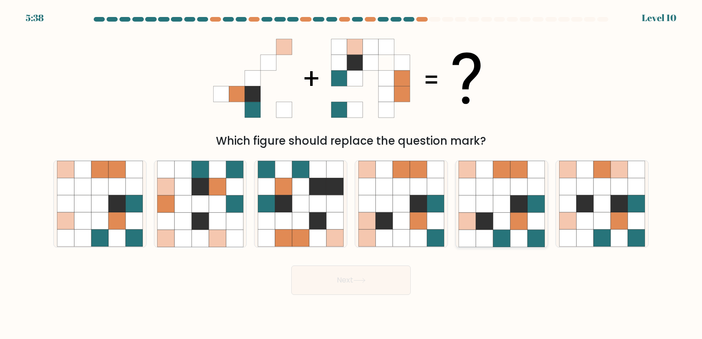
click at [488, 233] on icon at bounding box center [484, 238] width 17 height 17
click at [351, 174] on input "e." at bounding box center [351, 171] width 0 height 5
radio input "true"
click at [391, 275] on button "Next" at bounding box center [350, 279] width 119 height 29
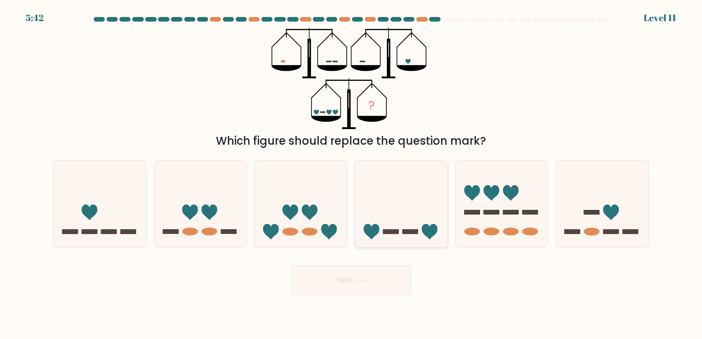
click at [391, 225] on icon at bounding box center [401, 204] width 92 height 76
click at [351, 174] on input "d." at bounding box center [351, 171] width 0 height 5
radio input "true"
click at [356, 289] on button "Next" at bounding box center [350, 279] width 119 height 29
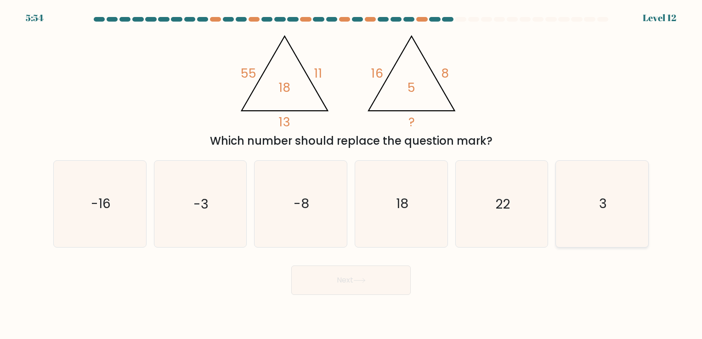
click at [616, 216] on icon "3" at bounding box center [602, 204] width 86 height 86
click at [351, 174] on input "f. 3" at bounding box center [351, 171] width 0 height 5
radio input "true"
click at [382, 282] on button "Next" at bounding box center [350, 279] width 119 height 29
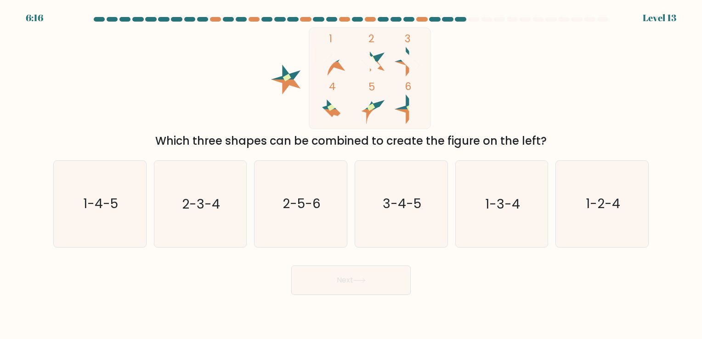
click at [198, 152] on form at bounding box center [351, 156] width 702 height 278
click at [222, 202] on icon "2-3-4" at bounding box center [200, 204] width 86 height 86
click at [351, 174] on input "b. 2-3-4" at bounding box center [351, 171] width 0 height 5
radio input "true"
click at [319, 272] on button "Next" at bounding box center [350, 279] width 119 height 29
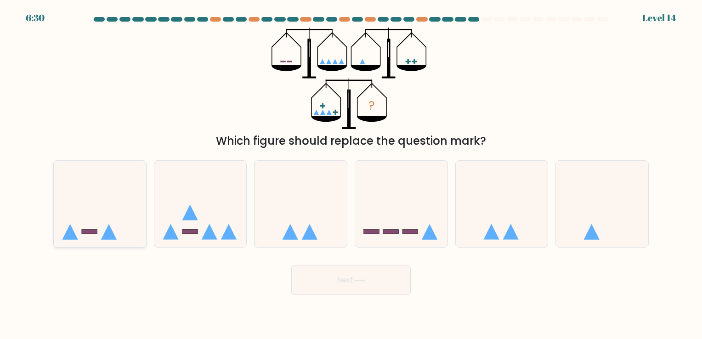
click at [94, 192] on icon at bounding box center [100, 204] width 92 height 76
click at [351, 174] on input "a." at bounding box center [351, 171] width 0 height 5
radio input "true"
click at [324, 285] on button "Next" at bounding box center [350, 279] width 119 height 29
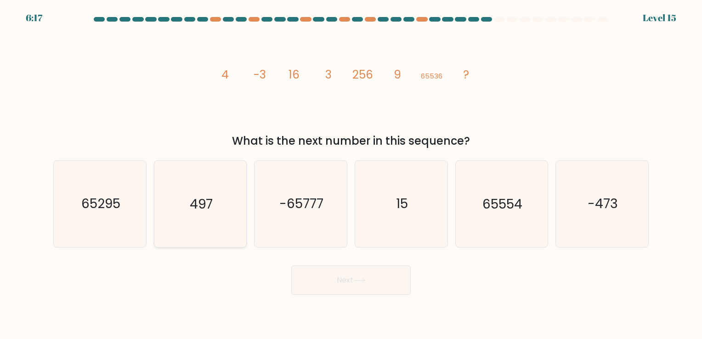
click at [241, 238] on icon "497" at bounding box center [200, 204] width 86 height 86
click at [351, 174] on input "b. 497" at bounding box center [351, 171] width 0 height 5
radio input "true"
click at [319, 317] on body "6:15 Level 15" at bounding box center [351, 169] width 702 height 339
drag, startPoint x: 319, startPoint y: 317, endPoint x: 293, endPoint y: 278, distance: 47.0
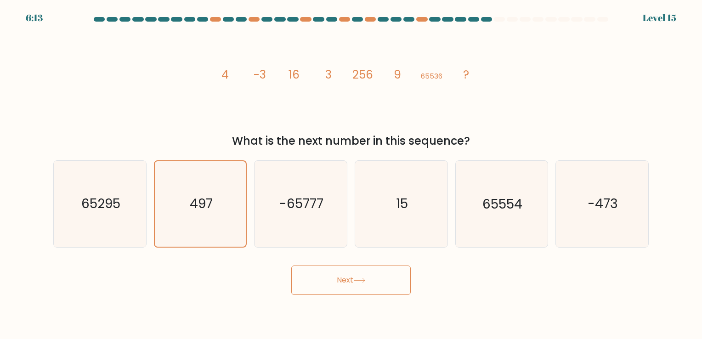
click at [293, 278] on button "Next" at bounding box center [350, 279] width 119 height 29
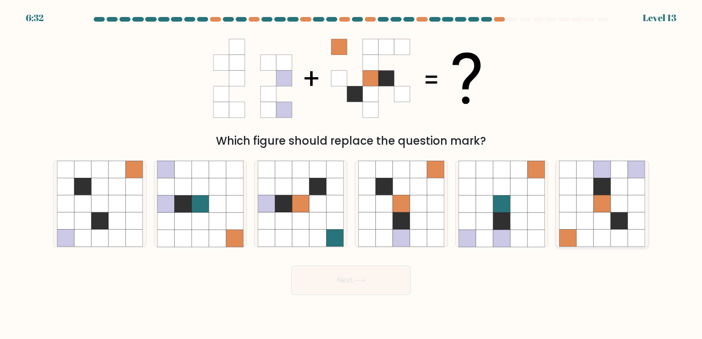
click at [599, 201] on icon at bounding box center [601, 203] width 17 height 17
click at [351, 174] on input "f." at bounding box center [351, 171] width 0 height 5
radio input "true"
click at [393, 276] on button "Next" at bounding box center [350, 279] width 119 height 29
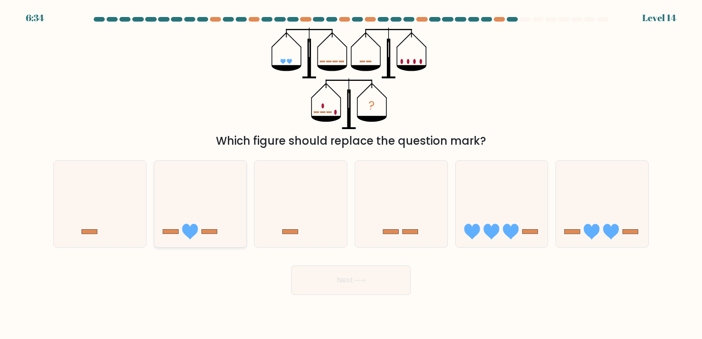
click at [229, 211] on icon at bounding box center [200, 204] width 92 height 76
click at [351, 174] on input "b." at bounding box center [351, 171] width 0 height 5
radio input "true"
click at [325, 280] on button "Next" at bounding box center [350, 279] width 119 height 29
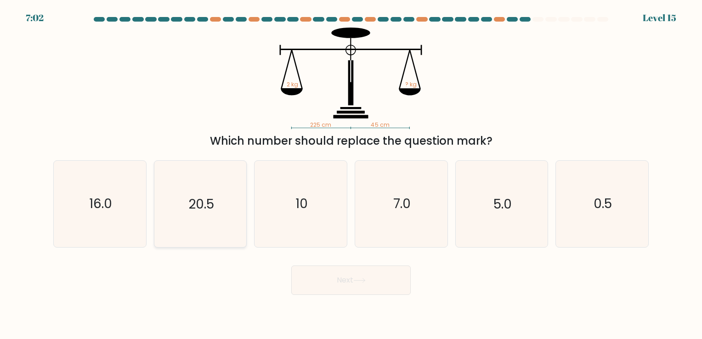
click at [242, 215] on icon "20.5" at bounding box center [200, 204] width 86 height 86
click at [351, 174] on input "b. 20.5" at bounding box center [351, 171] width 0 height 5
radio input "true"
click at [305, 278] on button "Next" at bounding box center [350, 279] width 119 height 29
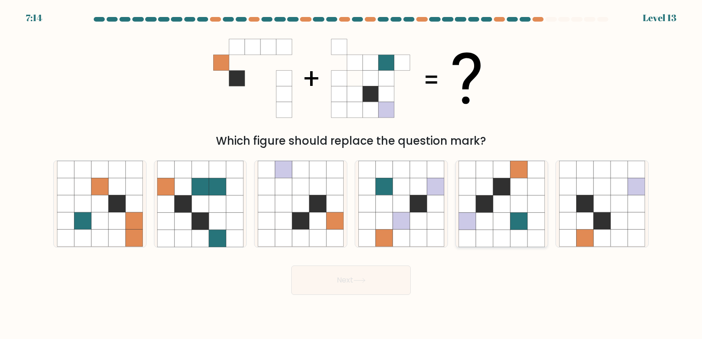
click at [532, 221] on icon at bounding box center [535, 221] width 17 height 17
click at [351, 174] on input "e." at bounding box center [351, 171] width 0 height 5
radio input "true"
click at [331, 286] on button "Next" at bounding box center [350, 279] width 119 height 29
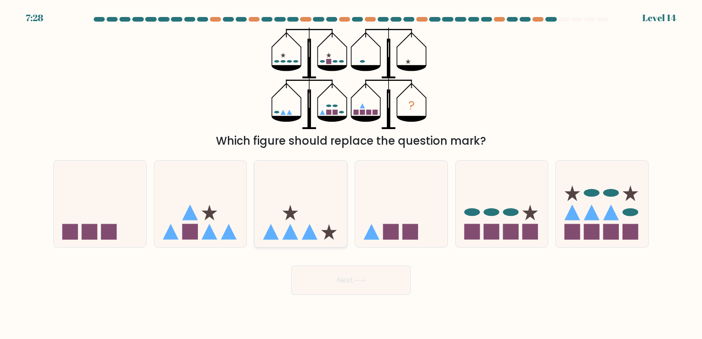
click at [320, 217] on icon at bounding box center [300, 204] width 92 height 76
click at [351, 174] on input "c." at bounding box center [351, 171] width 0 height 5
radio input "true"
click at [345, 283] on button "Next" at bounding box center [350, 279] width 119 height 29
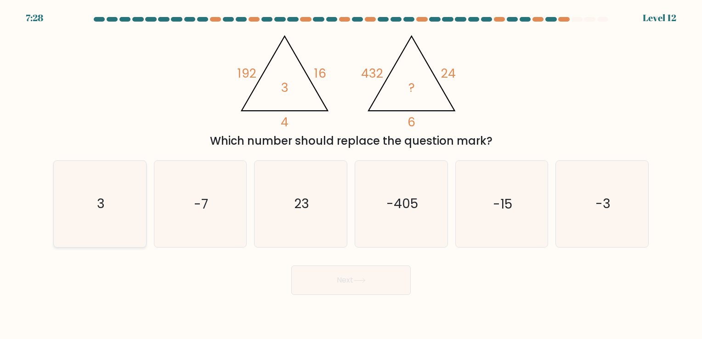
click at [79, 200] on icon "3" at bounding box center [100, 204] width 86 height 86
click at [351, 174] on input "a. 3" at bounding box center [351, 171] width 0 height 5
radio input "true"
click at [318, 274] on button "Next" at bounding box center [350, 279] width 119 height 29
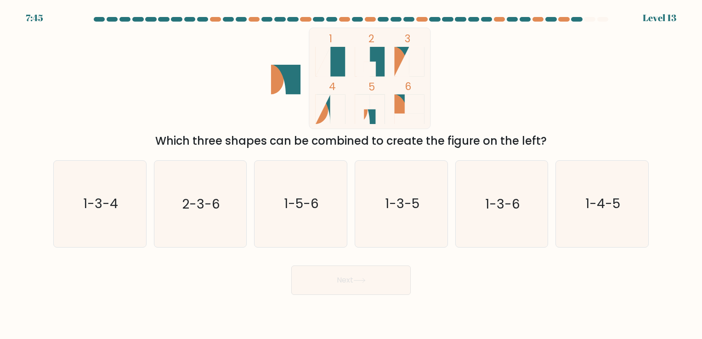
click at [81, 125] on div "1 2 3 4 5 6 Which three shapes can be combined to create the figure on the left?" at bounding box center [351, 89] width 606 height 122
click at [124, 215] on icon "1-3-4" at bounding box center [100, 204] width 86 height 86
click at [351, 174] on input "a. 1-3-4" at bounding box center [351, 171] width 0 height 5
radio input "true"
click at [343, 281] on button "Next" at bounding box center [350, 279] width 119 height 29
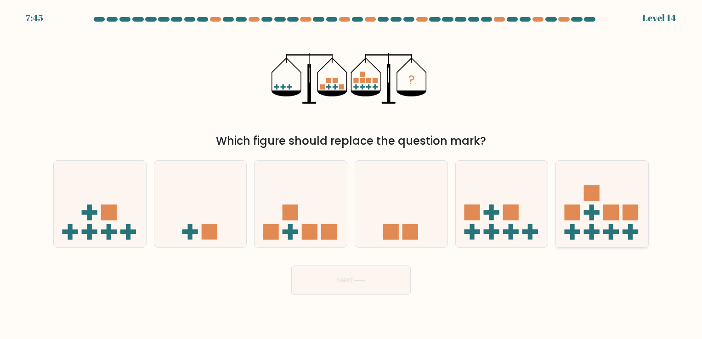
click at [612, 227] on rect at bounding box center [610, 232] width 5 height 16
click at [351, 174] on input "f." at bounding box center [351, 171] width 0 height 5
radio input "true"
click at [320, 289] on button "Next" at bounding box center [350, 279] width 119 height 29
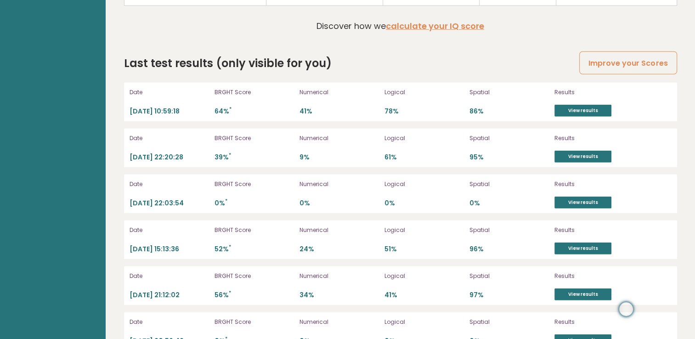
scroll to position [2525, 0]
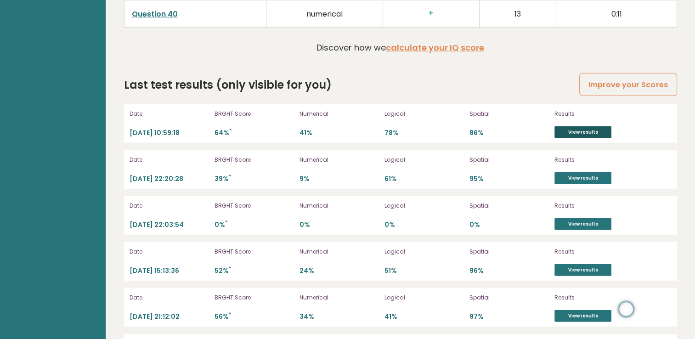
click at [564, 129] on link "View results" at bounding box center [582, 132] width 57 height 12
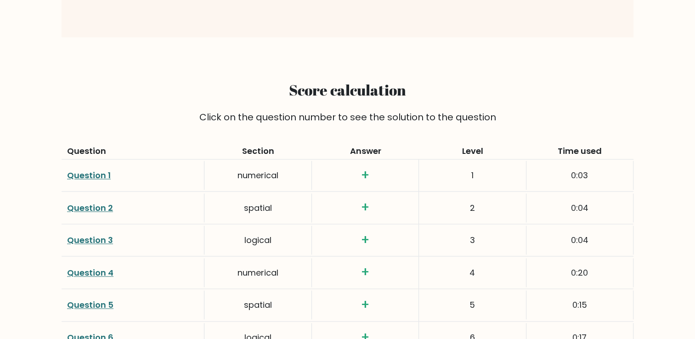
scroll to position [1194, 0]
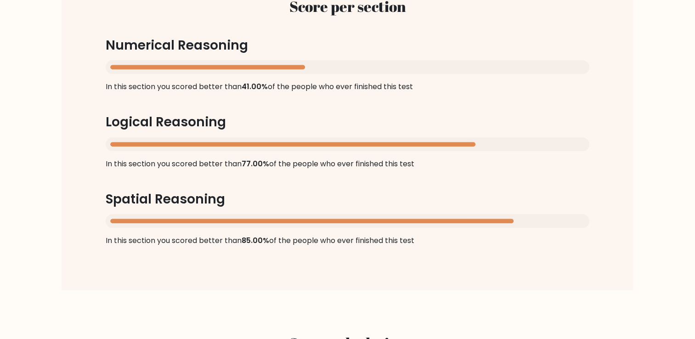
drag, startPoint x: 0, startPoint y: 0, endPoint x: 253, endPoint y: 197, distance: 321.3
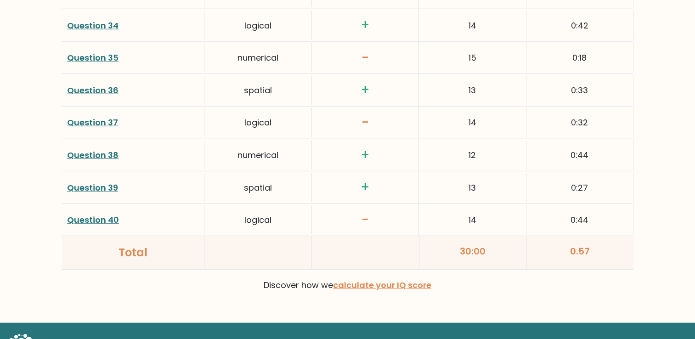
scroll to position [2425, 0]
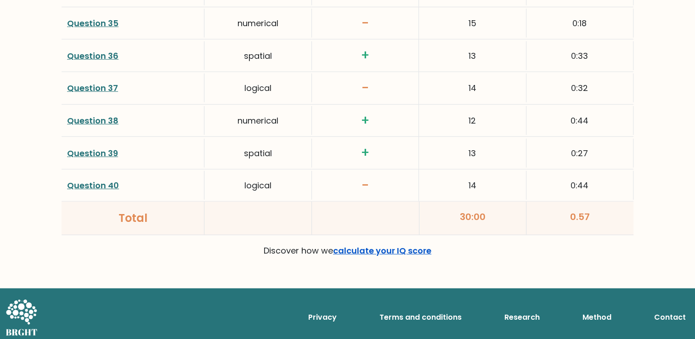
click at [427, 247] on link "calculate your IQ score" at bounding box center [382, 250] width 98 height 11
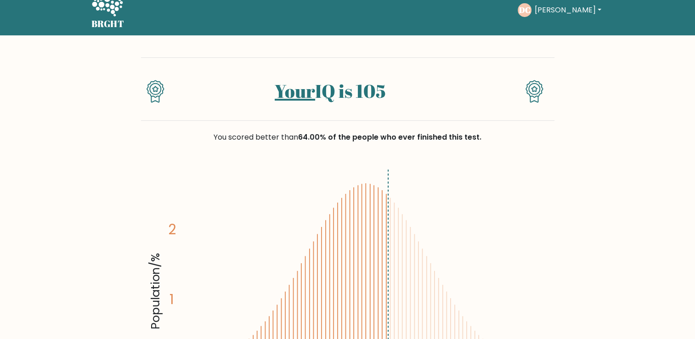
scroll to position [0, 0]
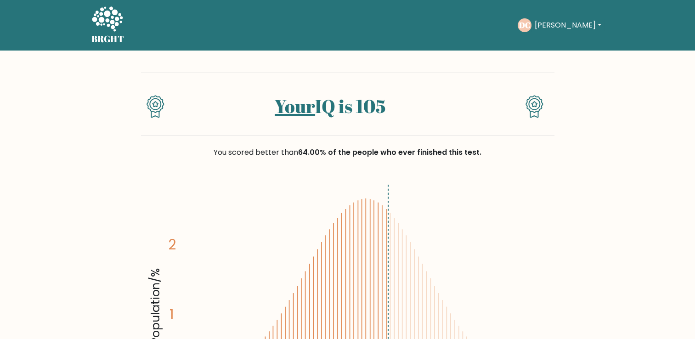
click at [547, 35] on div "DC Darius Dashboard Profile Settings Logout" at bounding box center [560, 25] width 86 height 21
click at [547, 31] on button "[PERSON_NAME]" at bounding box center [567, 25] width 72 height 12
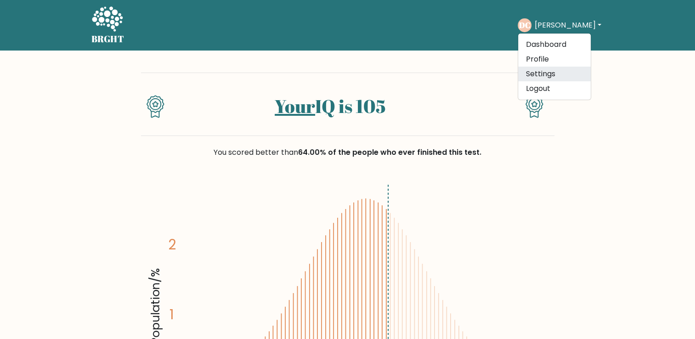
click at [557, 79] on link "Settings" at bounding box center [554, 74] width 73 height 15
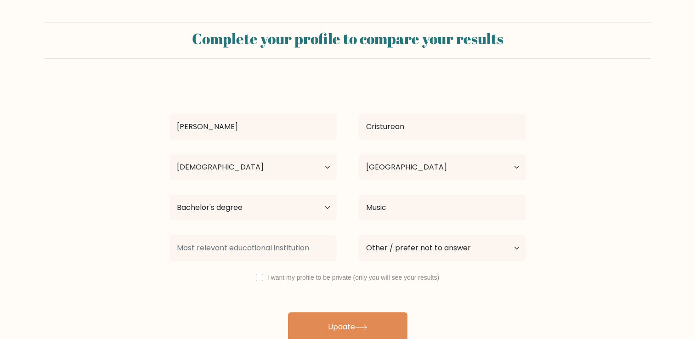
select select "25_34"
select select "RO"
select select "bachelors_degree"
select select "student"
click at [359, 235] on select "Current employment status Employed Student Retired Other / prefer not to answer" at bounding box center [442, 248] width 167 height 26
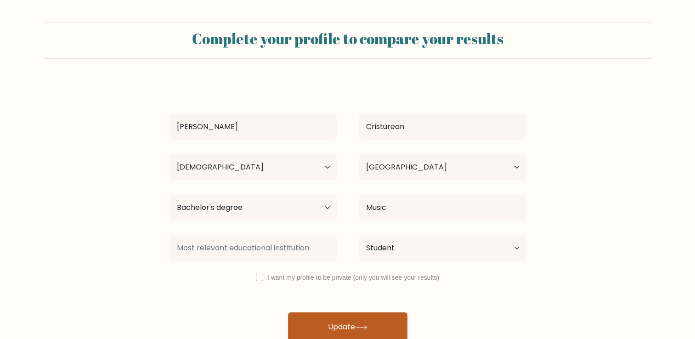
click at [367, 321] on button "Update" at bounding box center [347, 326] width 119 height 29
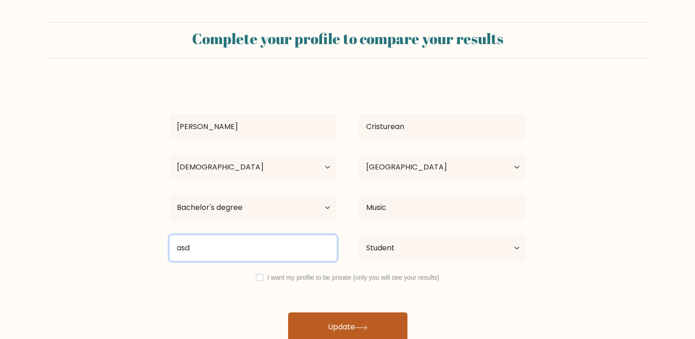
type input "asd"
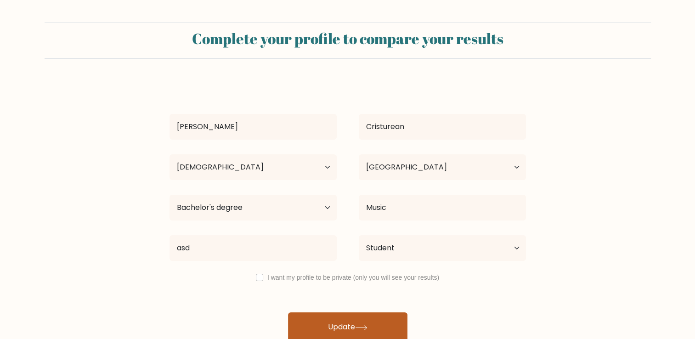
click at [342, 318] on button "Update" at bounding box center [347, 326] width 119 height 29
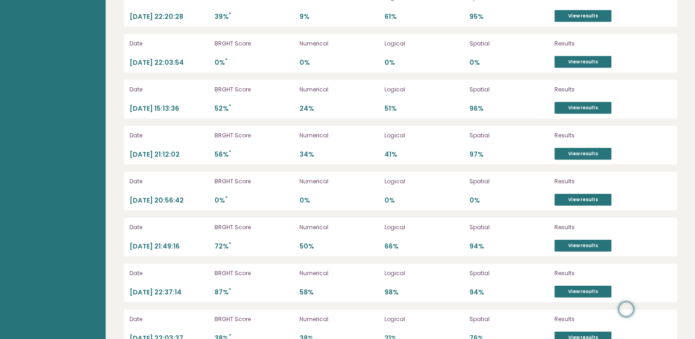
scroll to position [2709, 0]
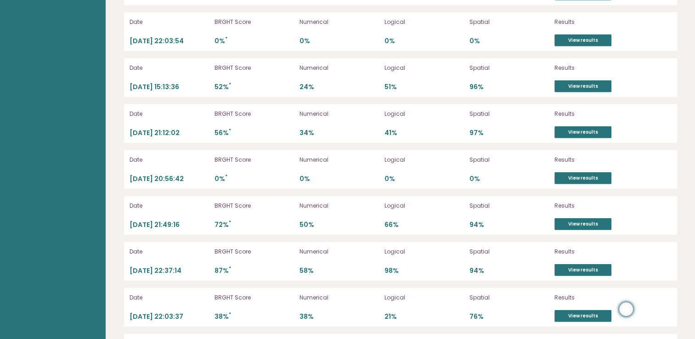
click at [560, 242] on div "Date [DATE] 22:37:14 BRGHT Score 87% * Numerical 58% Logical 98% Spatial 94% Re…" at bounding box center [400, 261] width 553 height 39
click at [568, 221] on link "View results" at bounding box center [582, 224] width 57 height 12
